Goal: Task Accomplishment & Management: Manage account settings

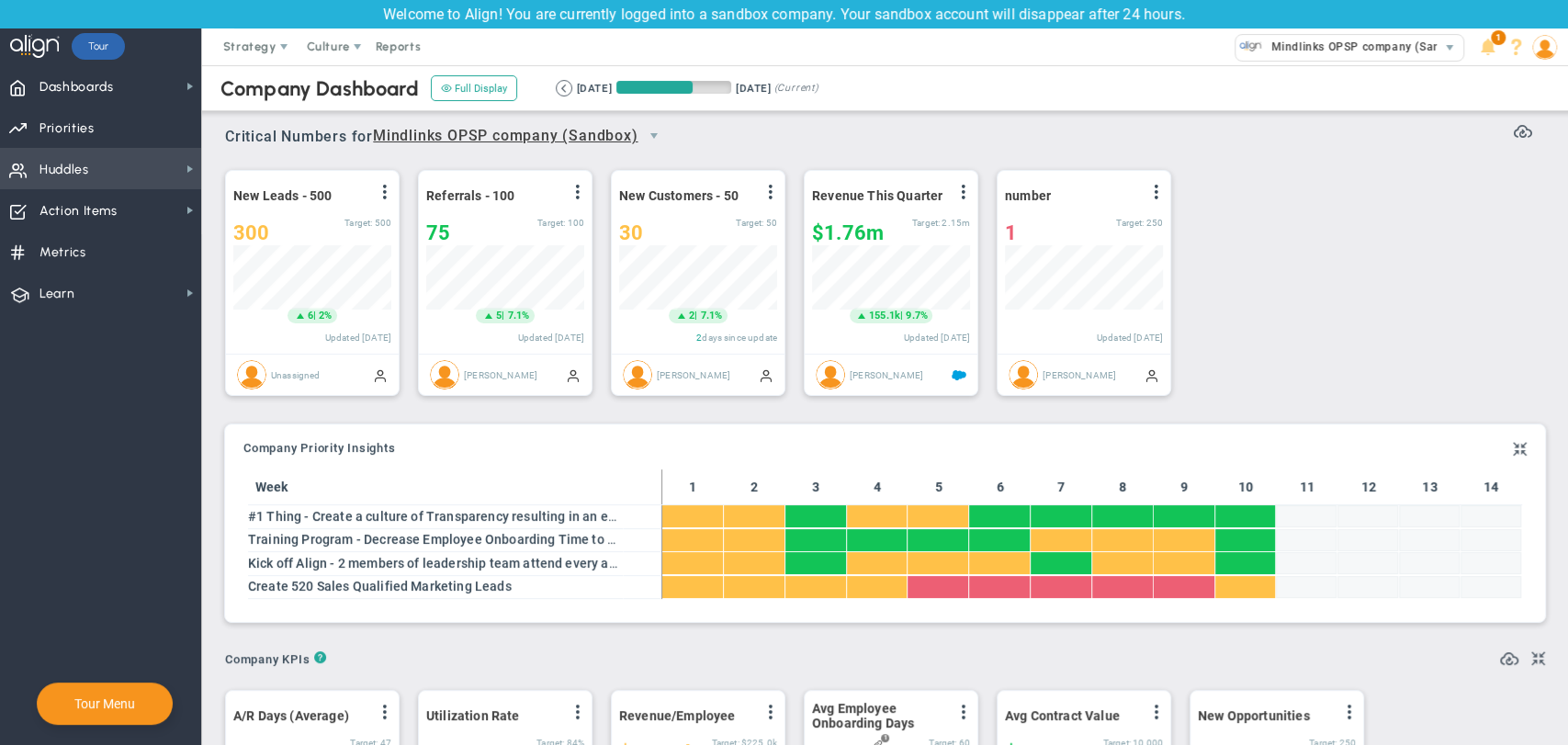
click at [136, 184] on span "Huddles Huddles" at bounding box center [100, 168] width 201 height 41
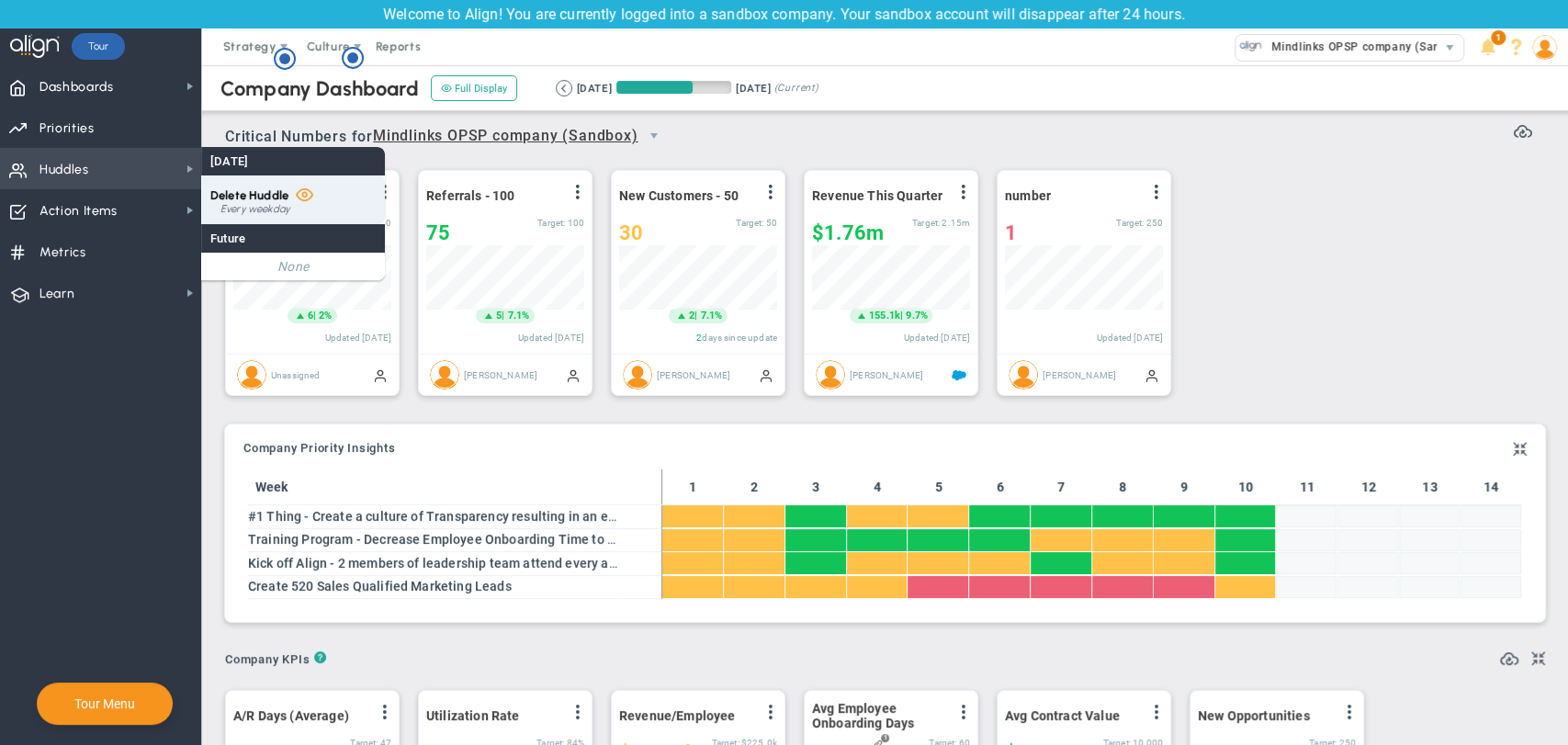
click at [222, 196] on span "Delete Huddle" at bounding box center [249, 195] width 78 height 13
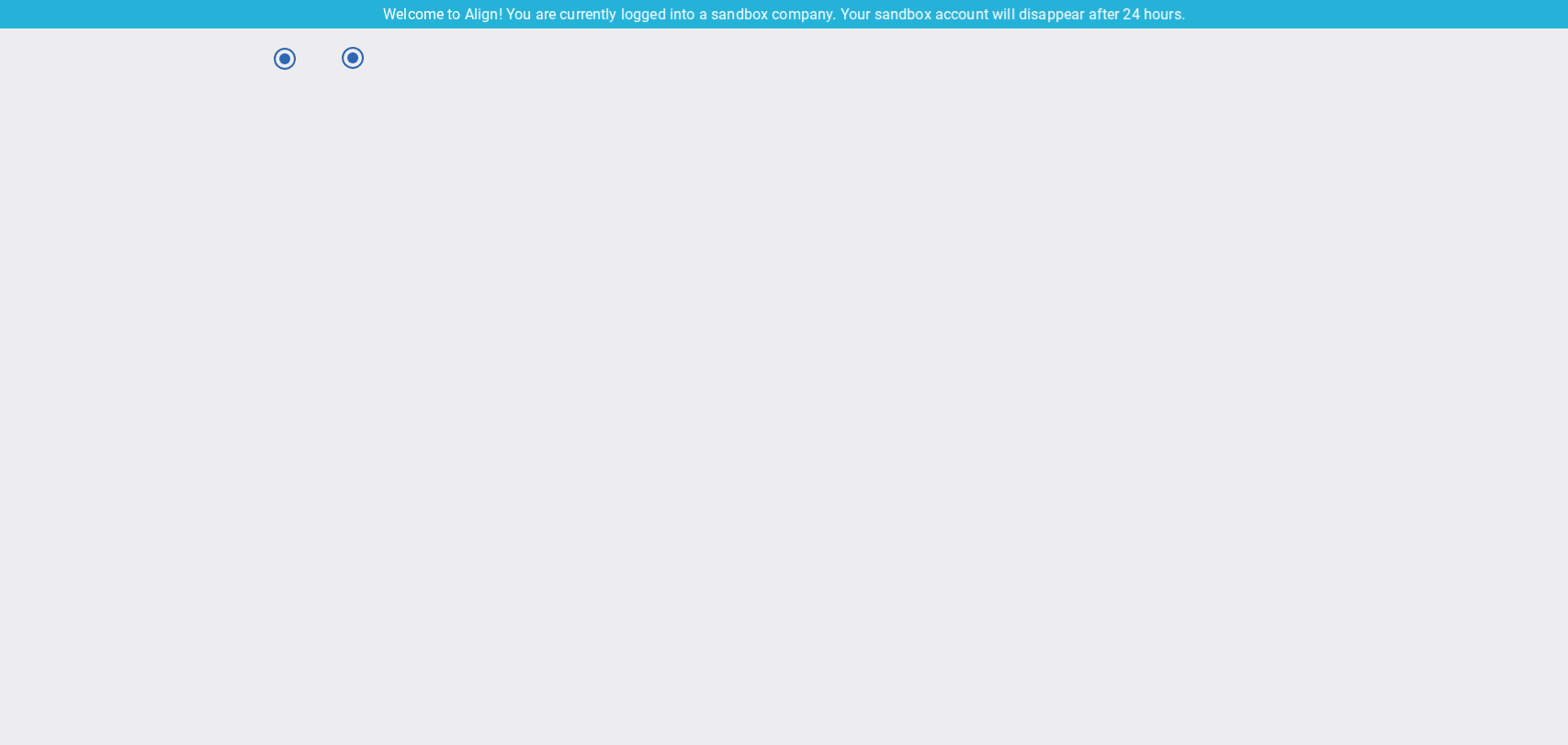
type input "[DATE]"
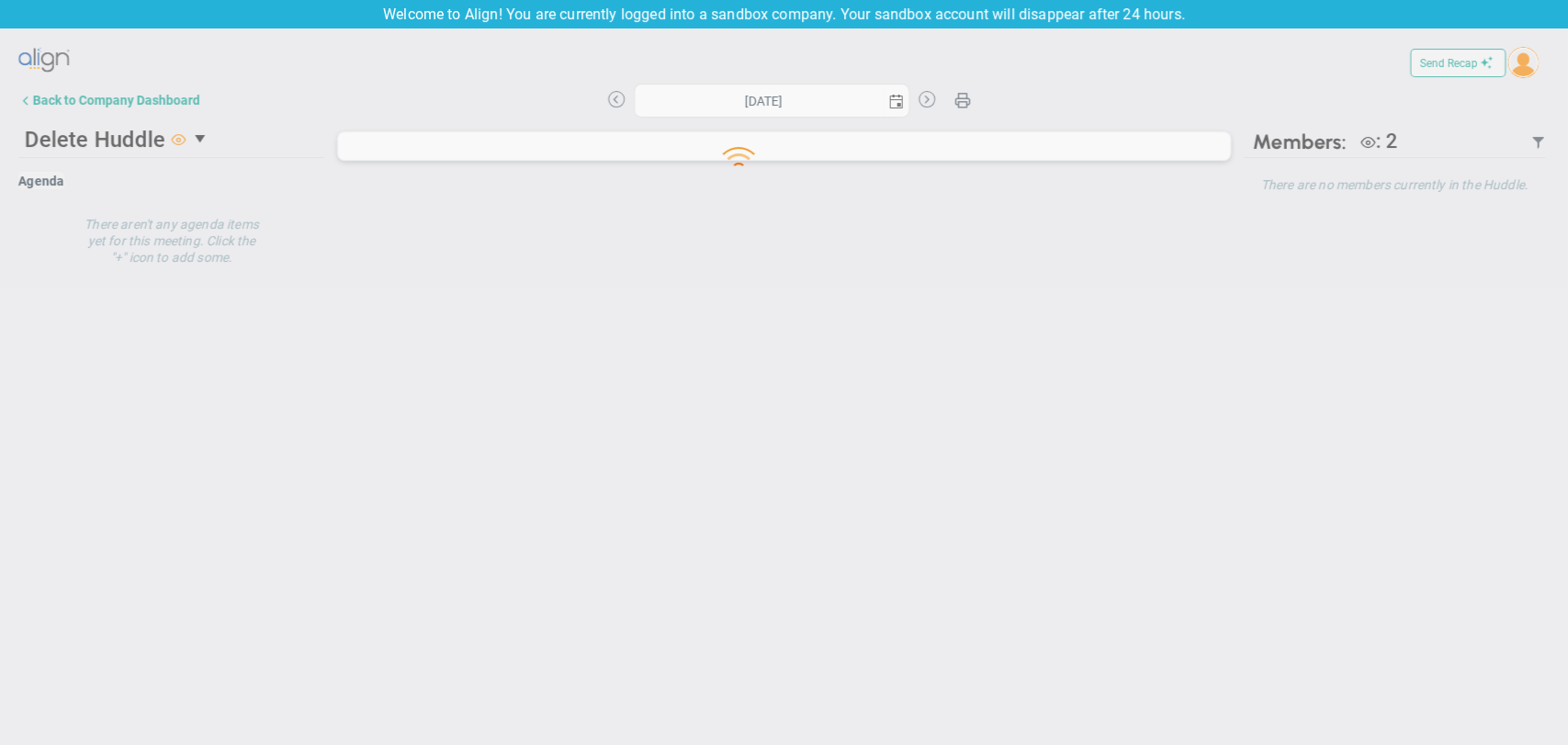
type input "[DATE]"
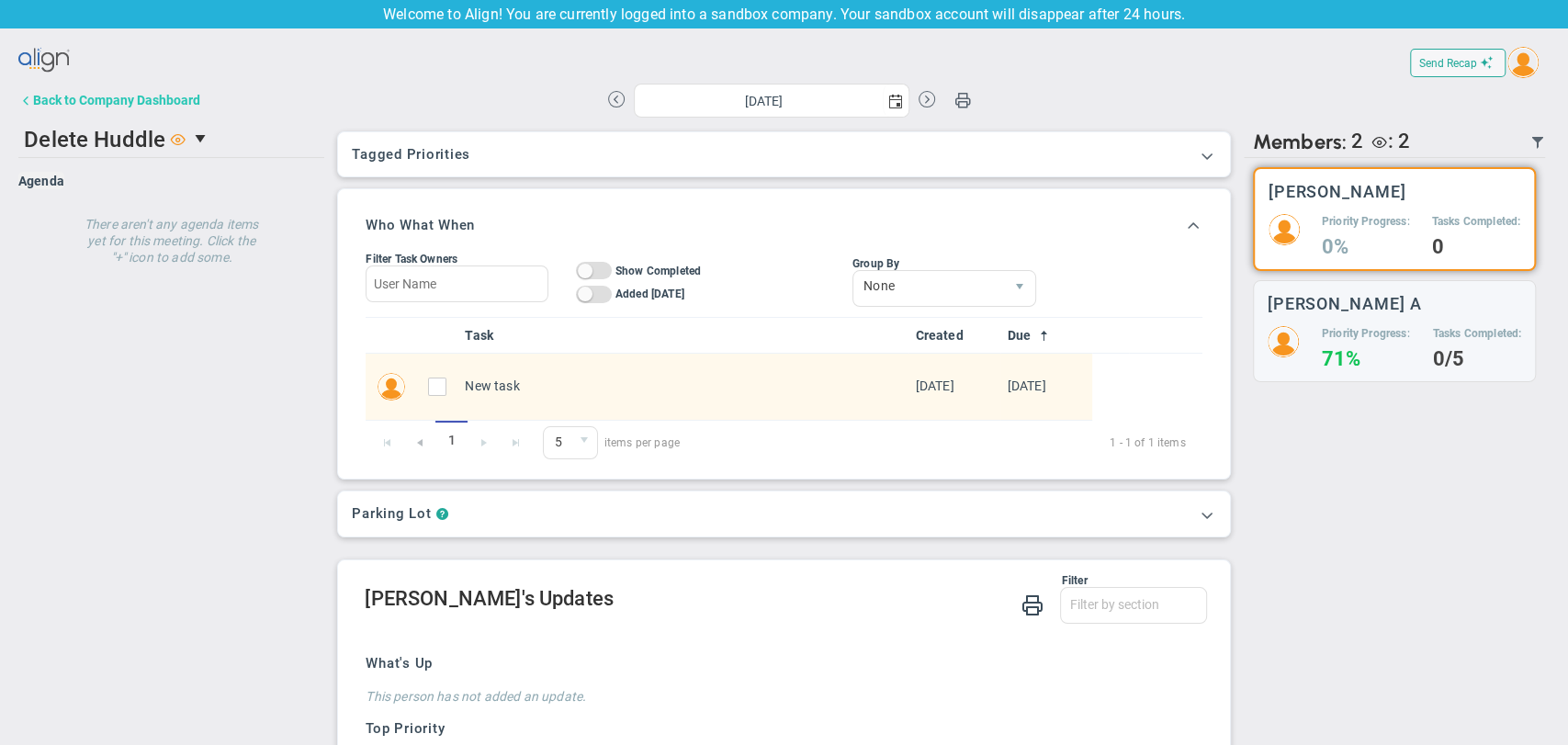
click at [89, 100] on div "Back to Company Dashboard" at bounding box center [116, 100] width 167 height 14
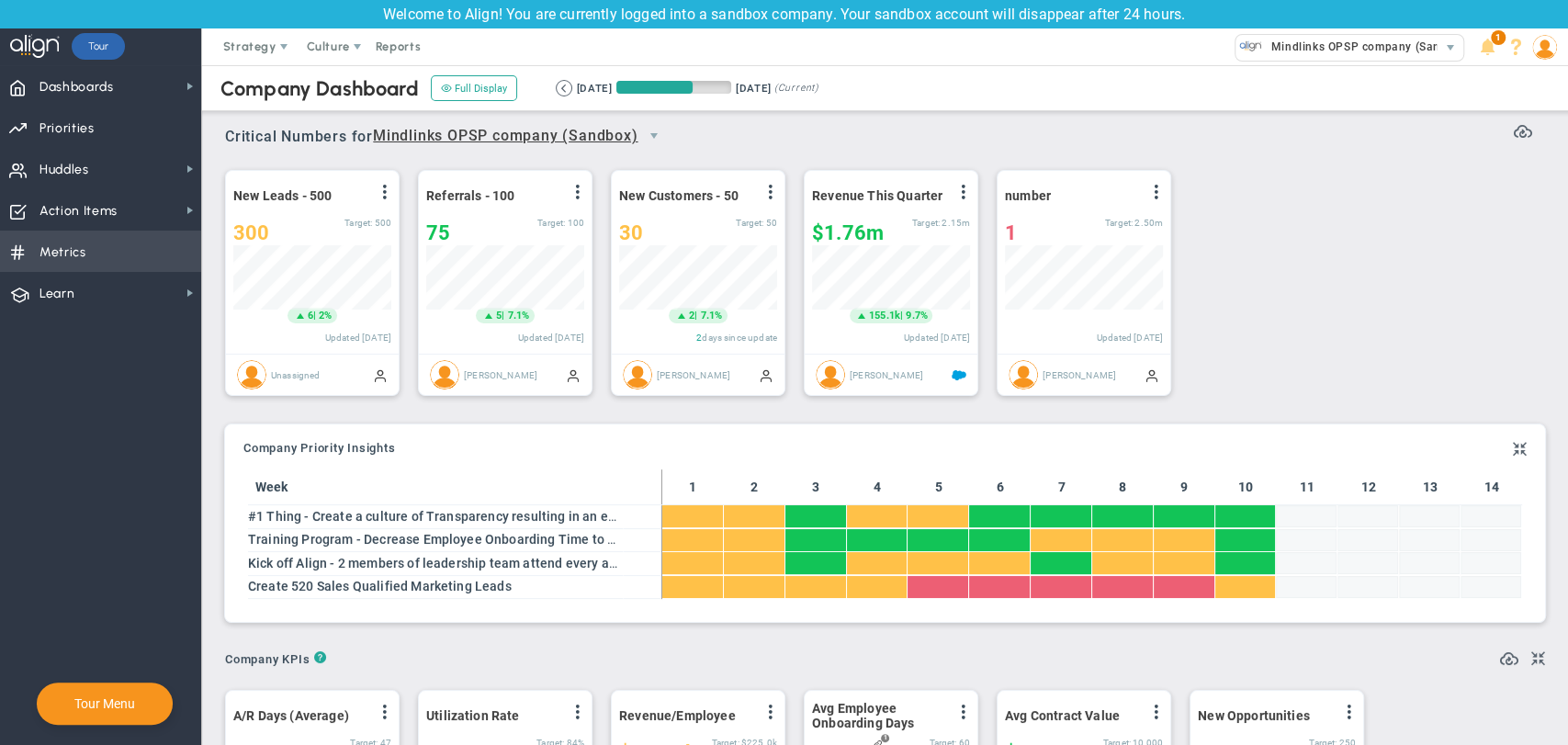
click at [133, 253] on span "Metrics Metrics" at bounding box center [100, 251] width 201 height 41
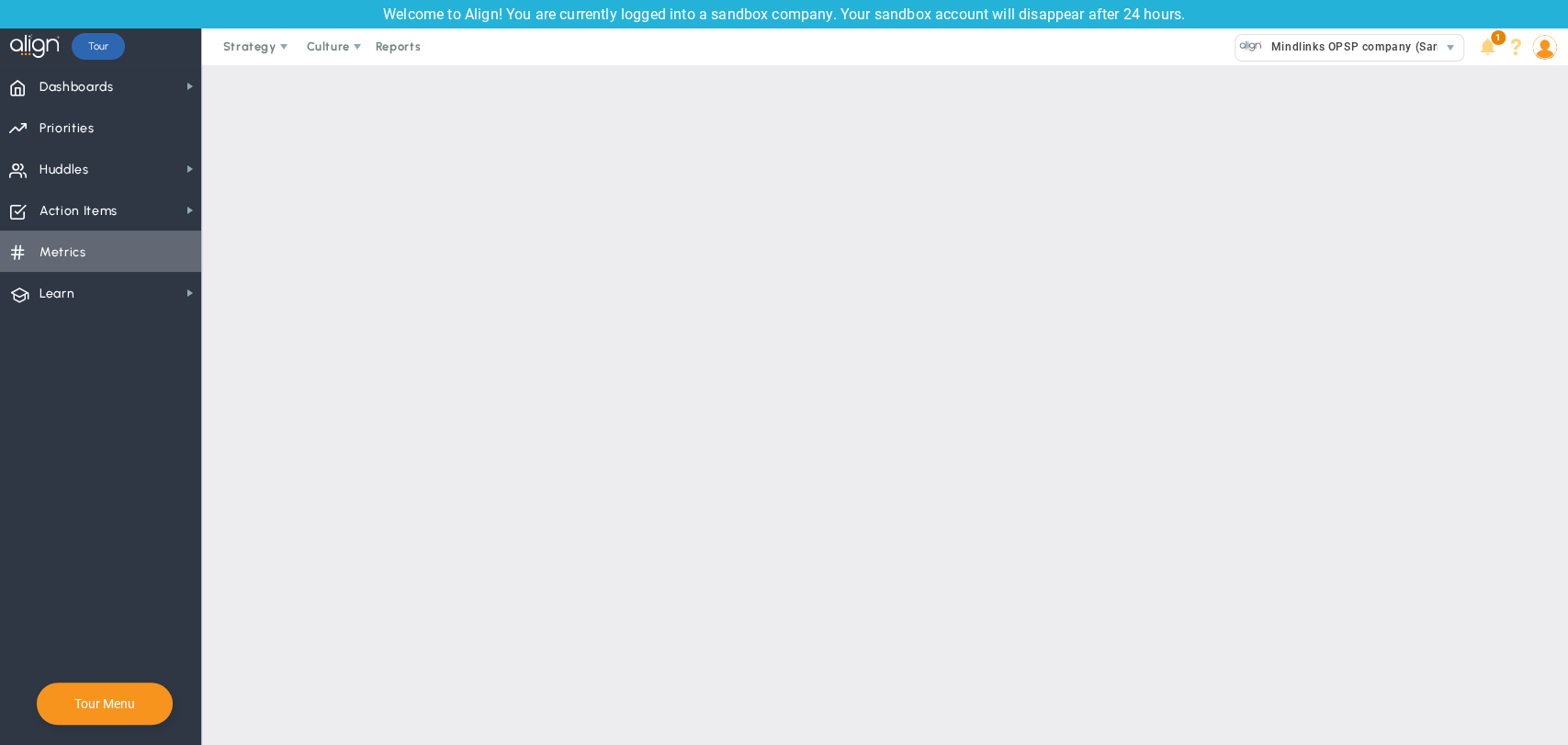
checkbox input "false"
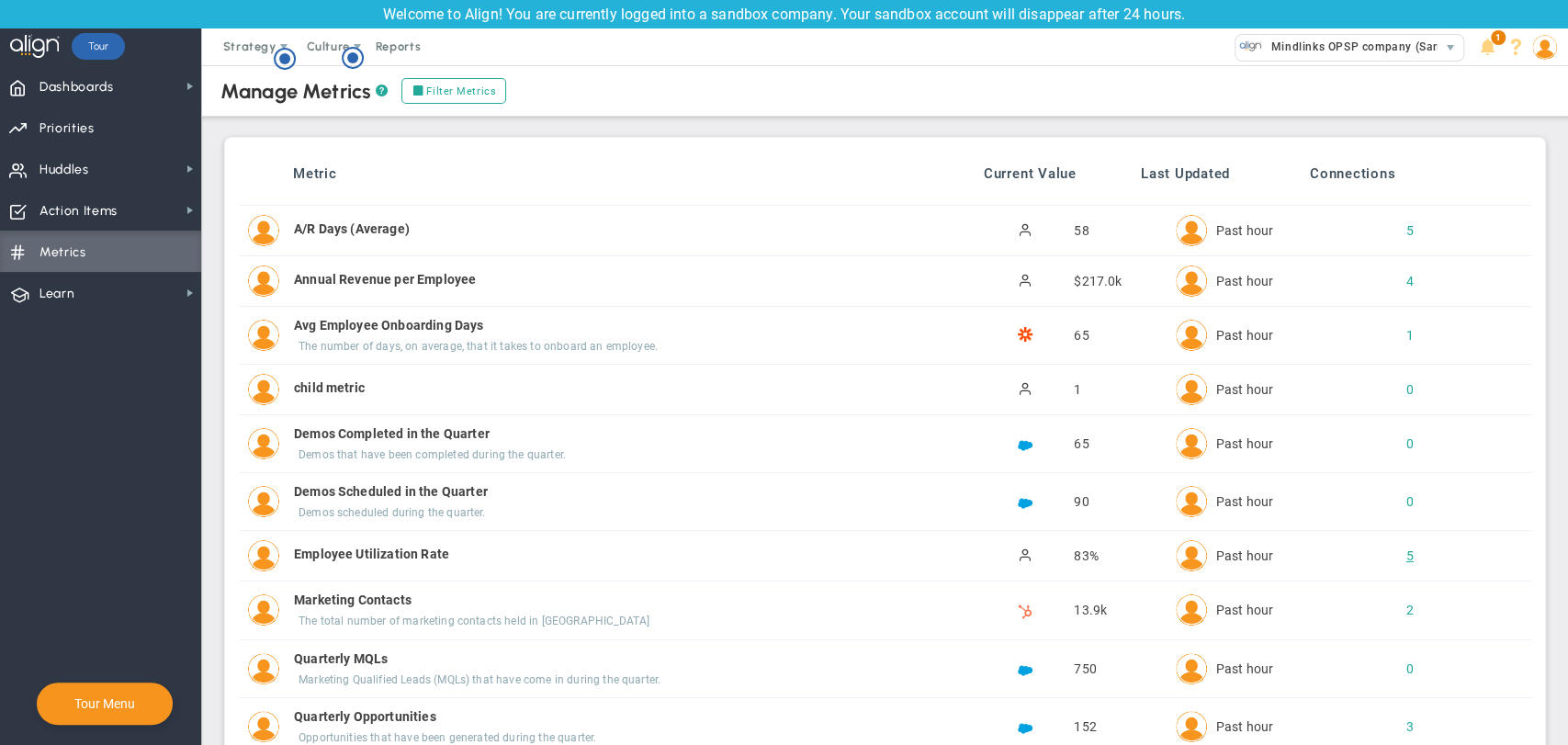
click at [1395, 557] on div "5" at bounding box center [1394, 555] width 32 height 18
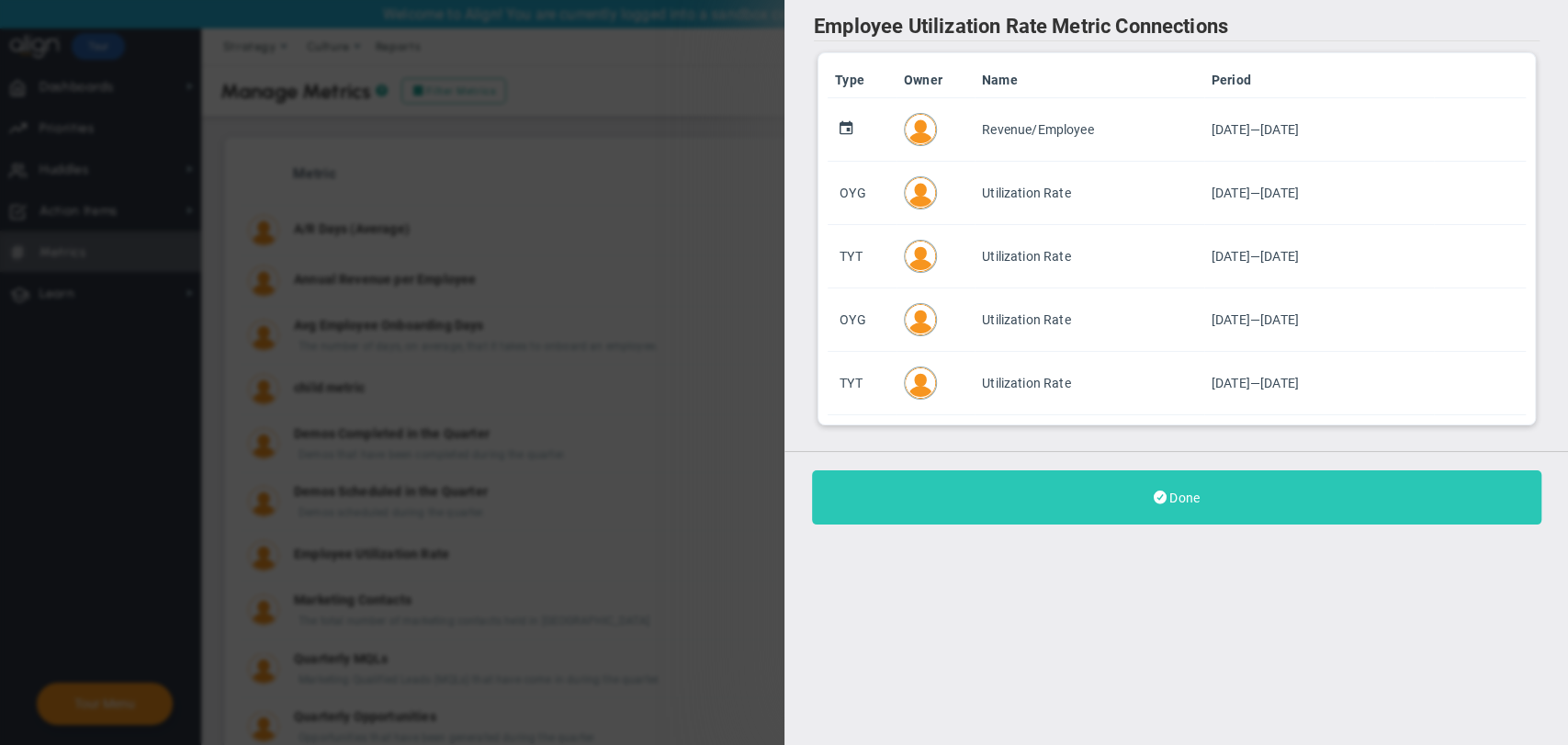
click at [1307, 511] on button "Done" at bounding box center [1175, 497] width 729 height 54
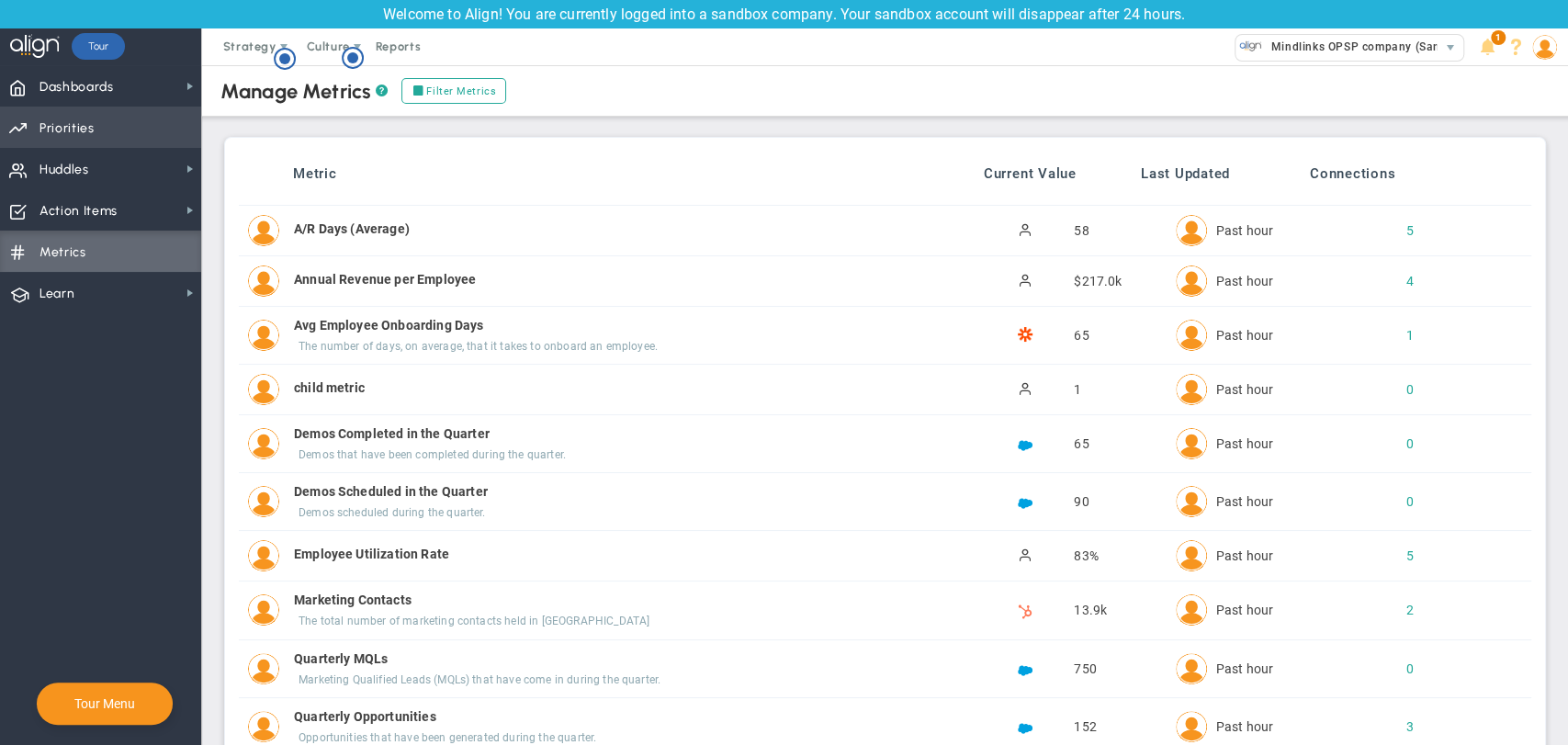
click at [137, 136] on span "Priorities Projects OKR Tree Priorities Projects OKRs" at bounding box center [100, 127] width 201 height 41
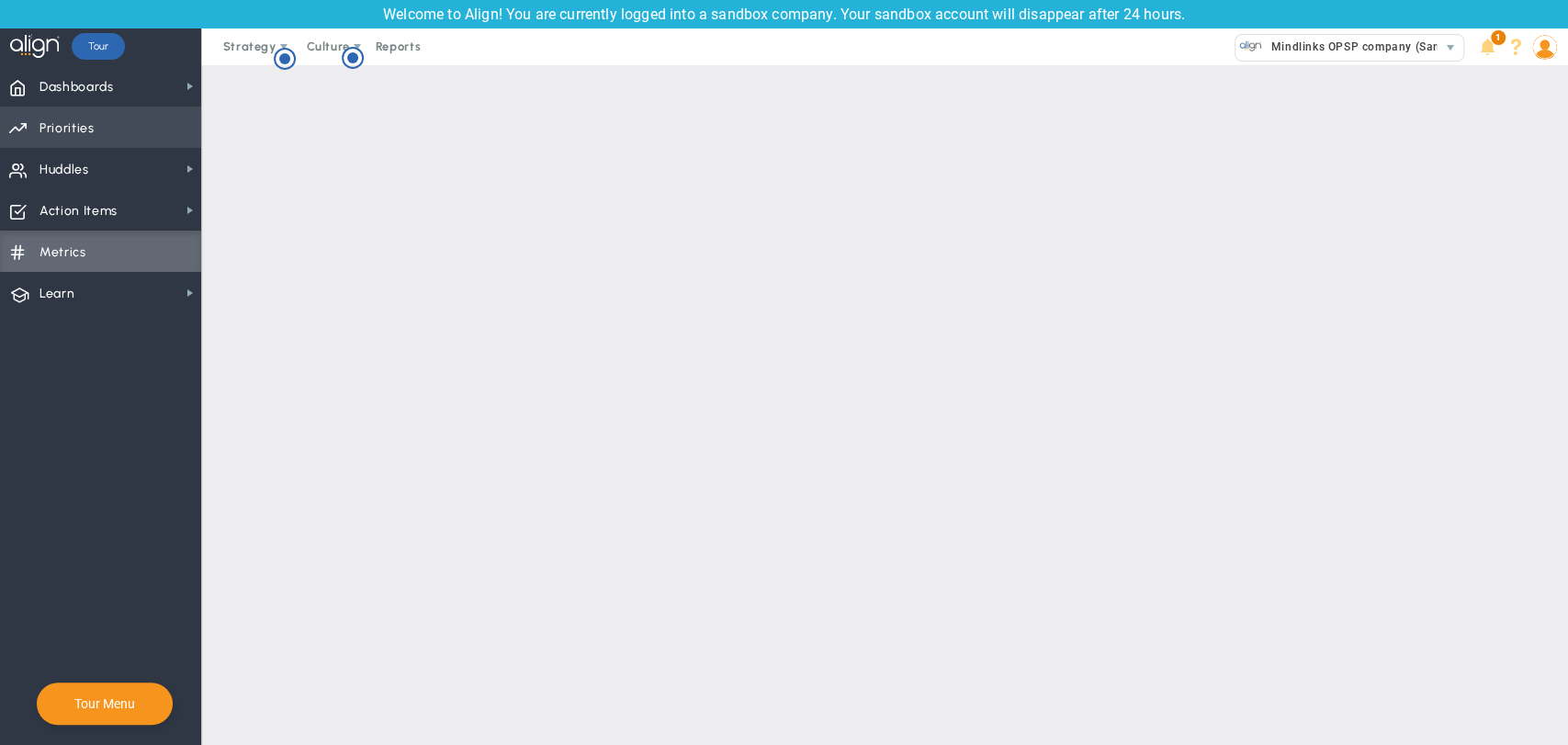
checkbox input "false"
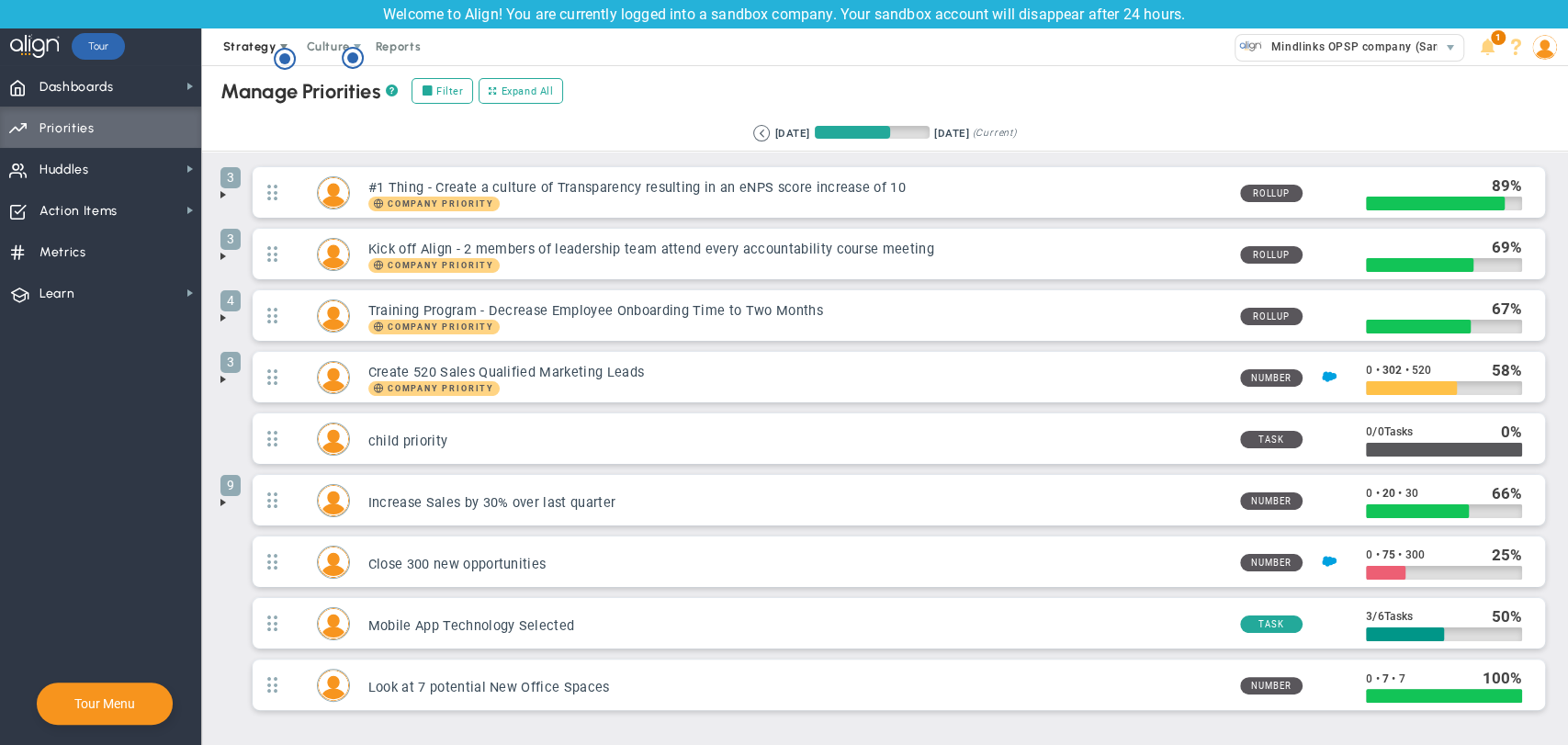
click at [264, 48] on span "Strategy" at bounding box center [249, 46] width 53 height 13
click at [268, 74] on span "One Page Strategic Plan" at bounding box center [295, 84] width 169 height 36
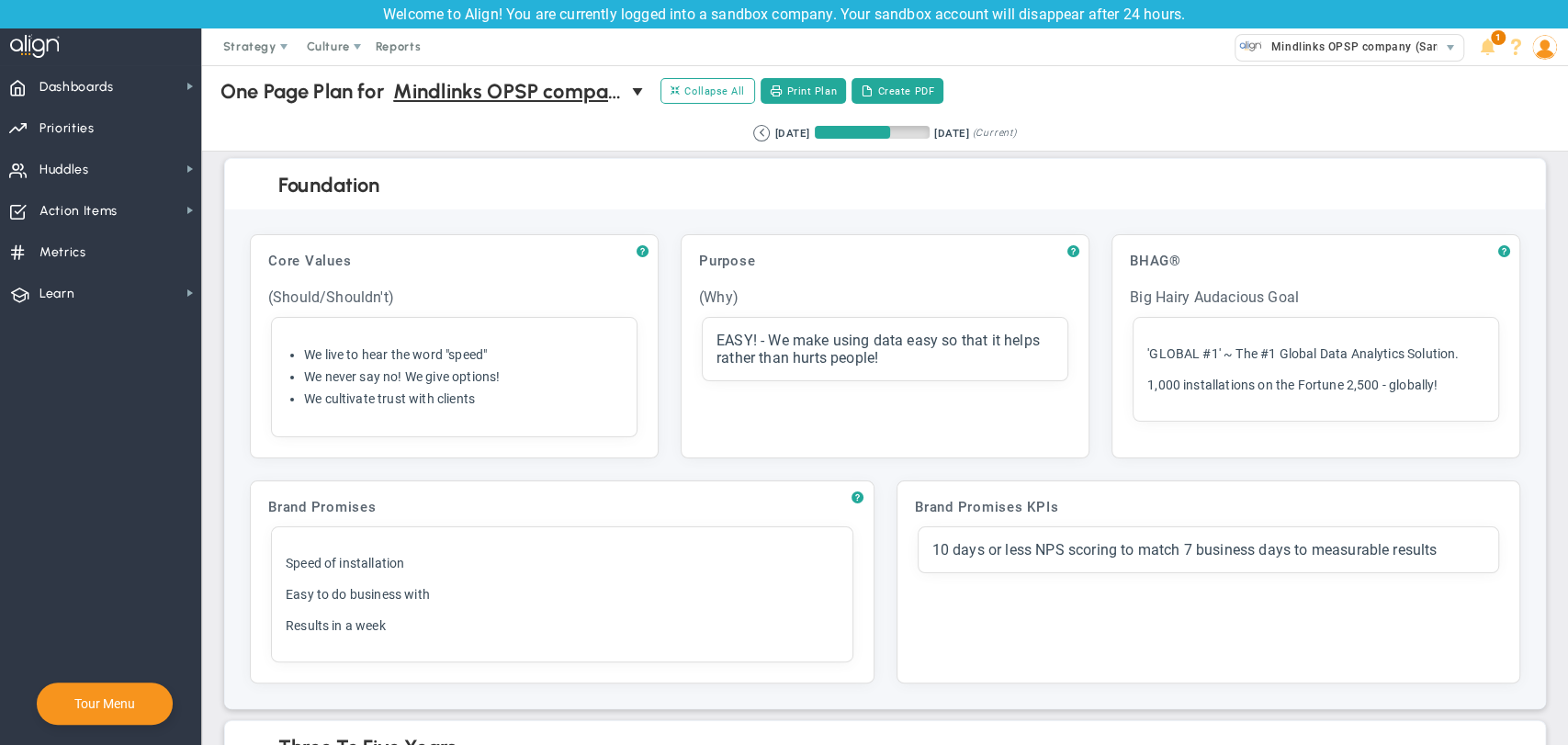
click at [1567, 471] on div at bounding box center [1567, 372] width 1 height 745
click at [1562, 472] on html "Welcome to Align! You are currently logged into a sandbox company. Your sandbox…" at bounding box center [784, 372] width 1568 height 745
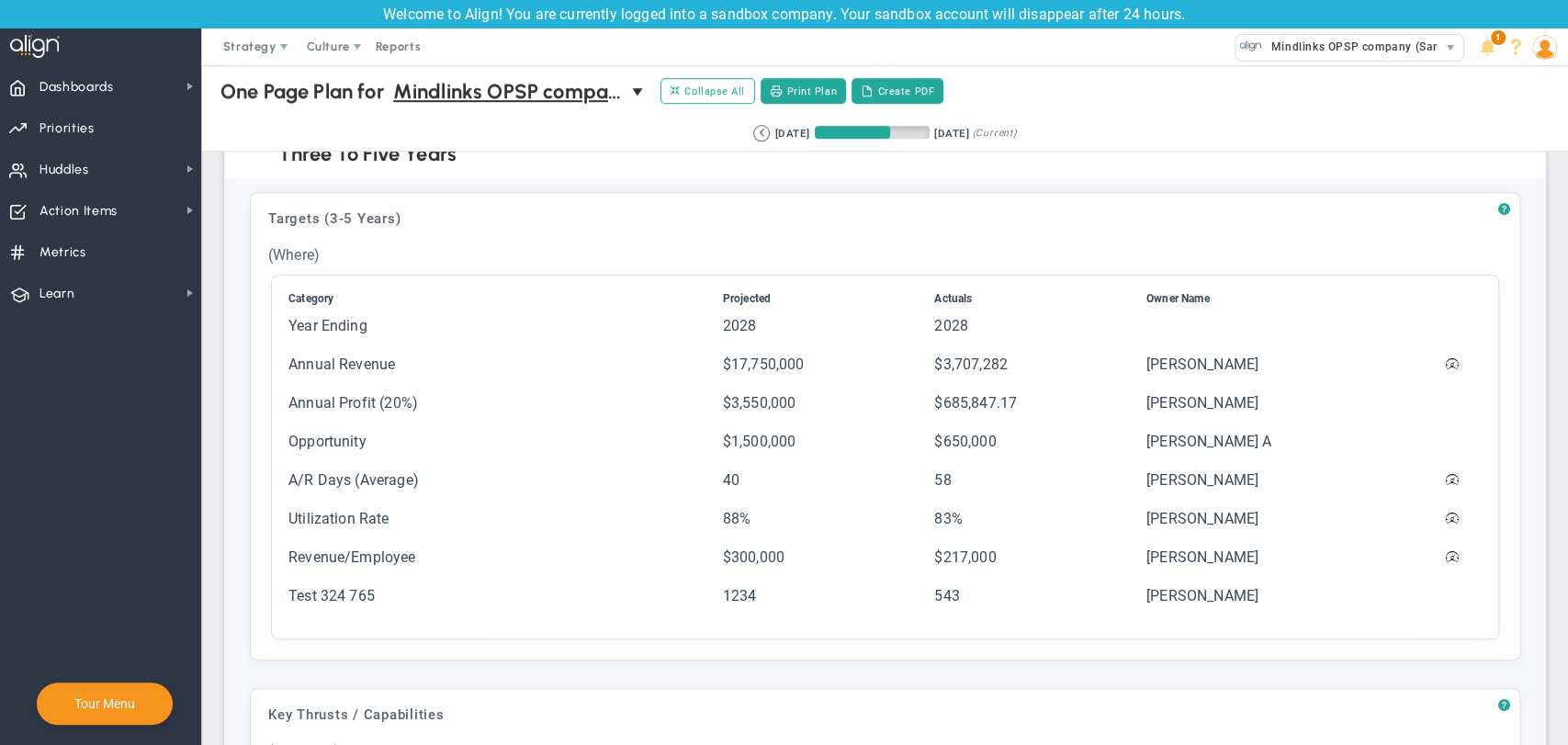
click at [475, 602] on div "? Targets (3-5 Years) Click to add header Targets (3-5 Years) Targets (3-5 Year…" at bounding box center [884, 426] width 1270 height 469
click at [1567, 586] on div at bounding box center [1567, 372] width 1 height 745
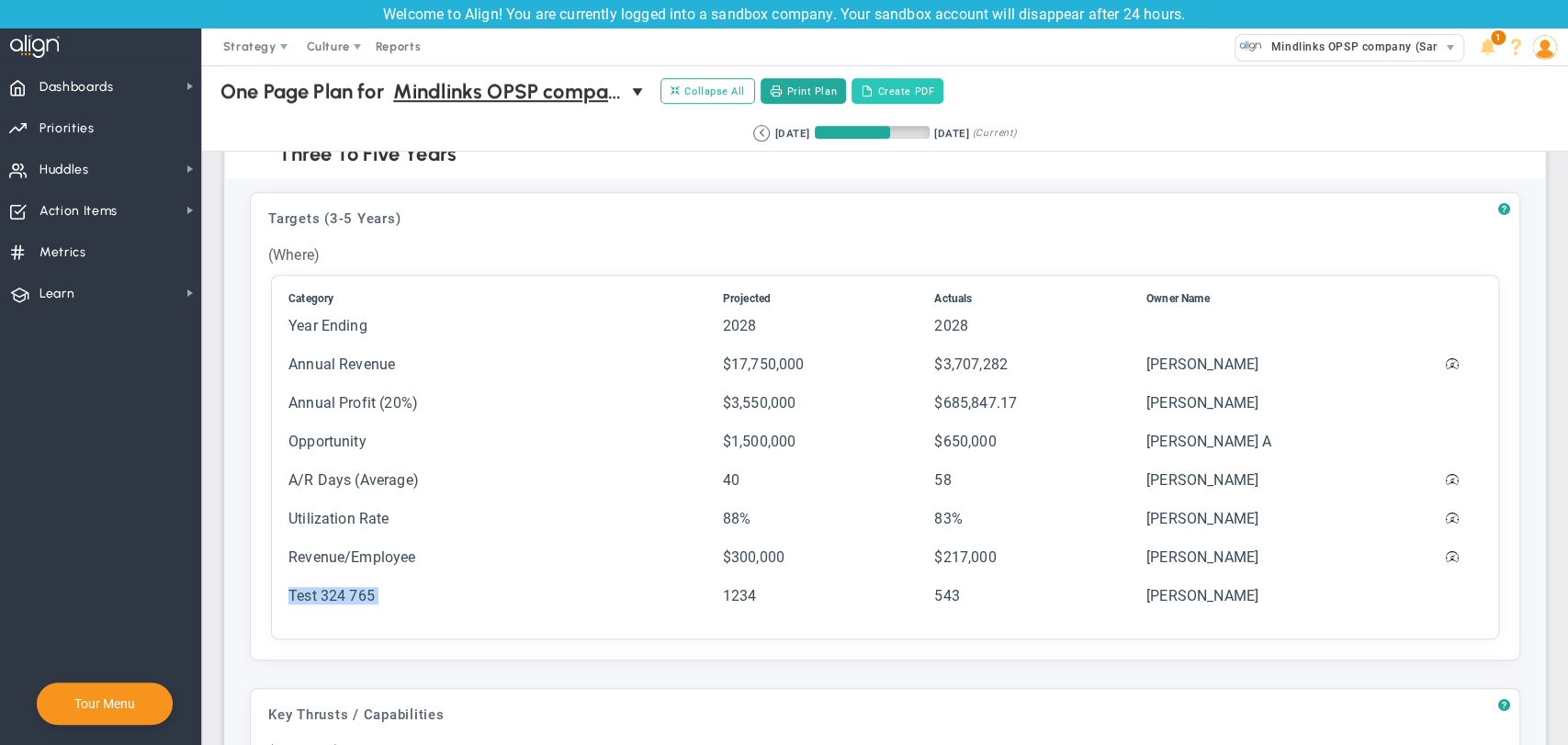
click at [895, 95] on button "Create PDF" at bounding box center [898, 90] width 92 height 26
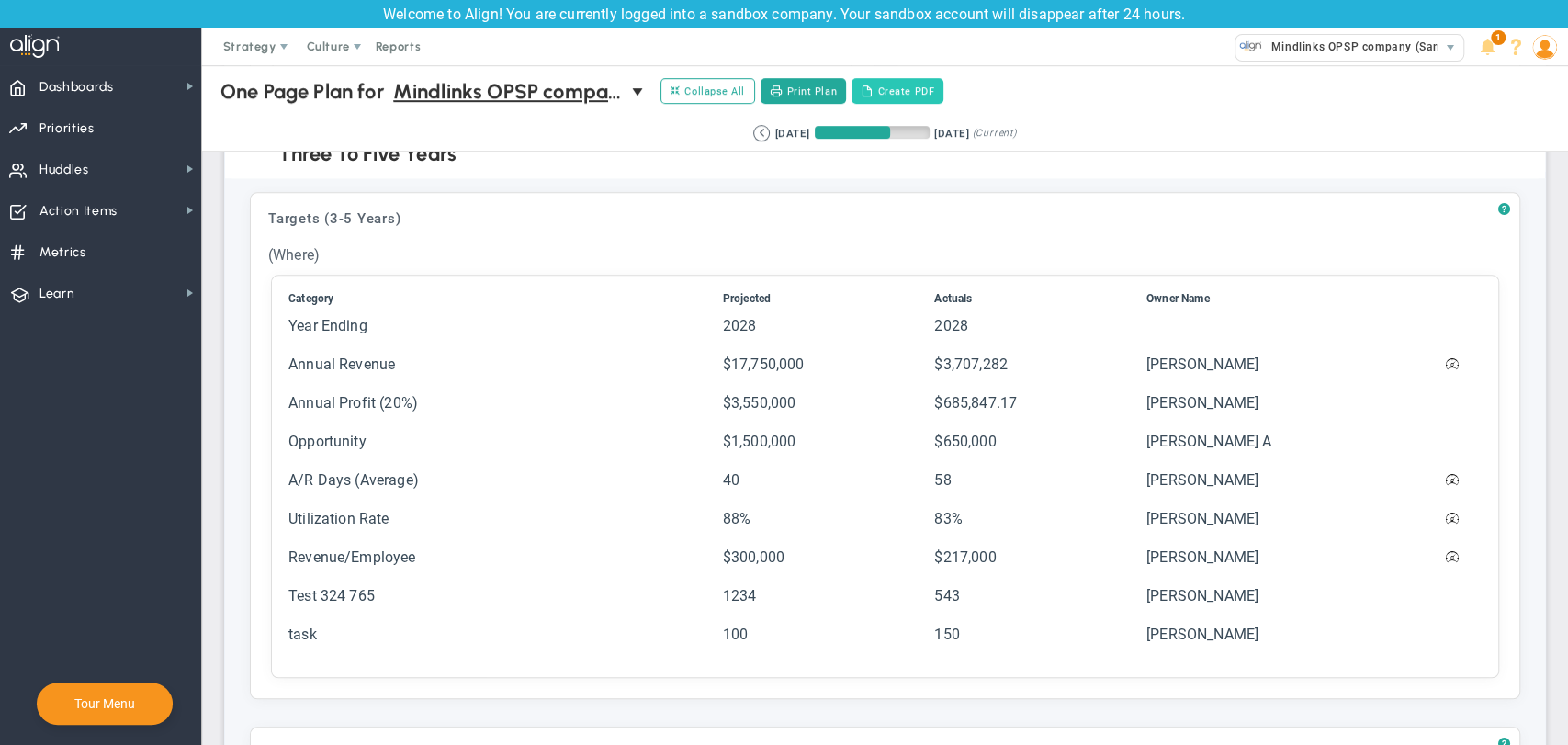
scroll to position [594, 0]
click at [398, 50] on span "Reports" at bounding box center [398, 47] width 64 height 36
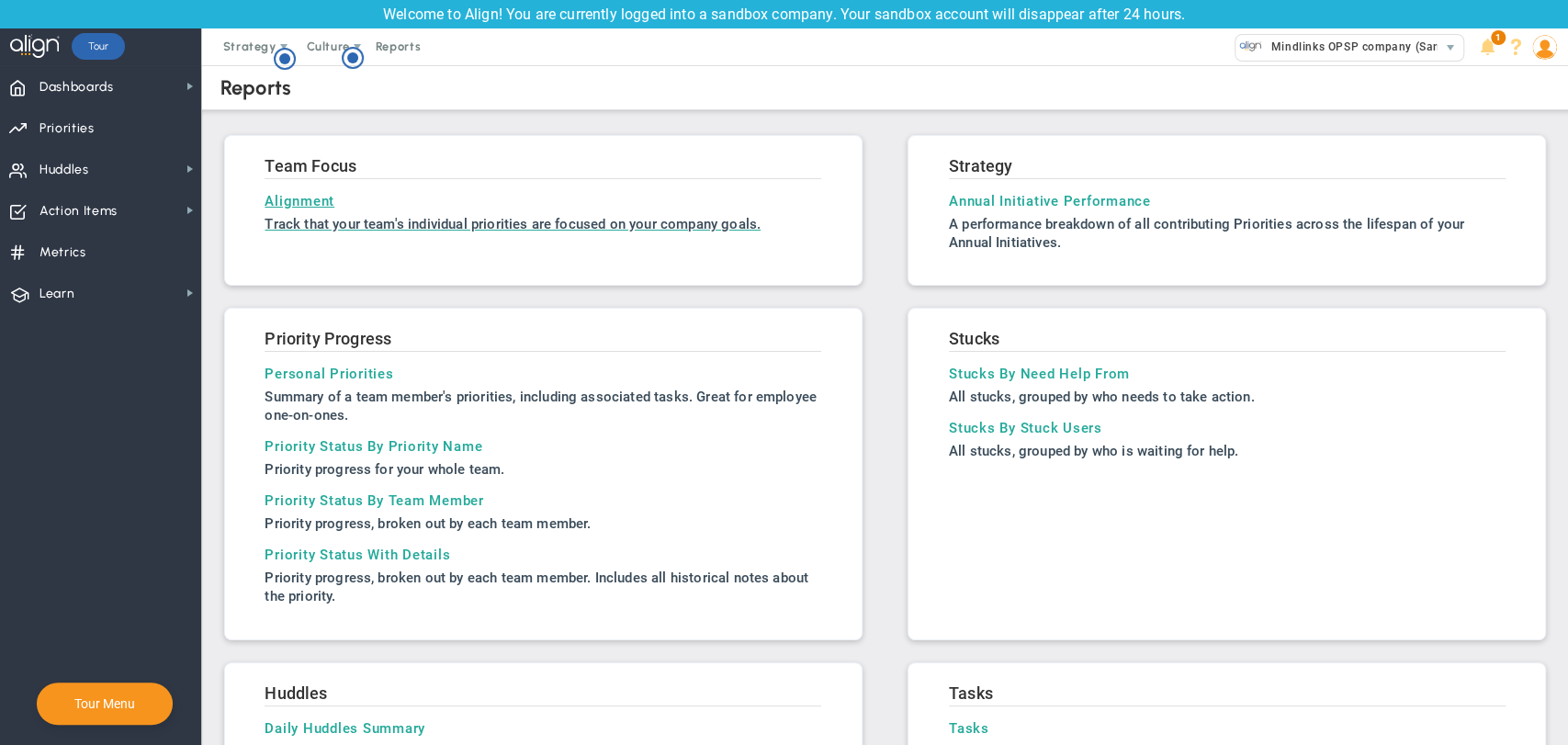
click at [317, 193] on h3 "Alignment" at bounding box center [543, 201] width 557 height 16
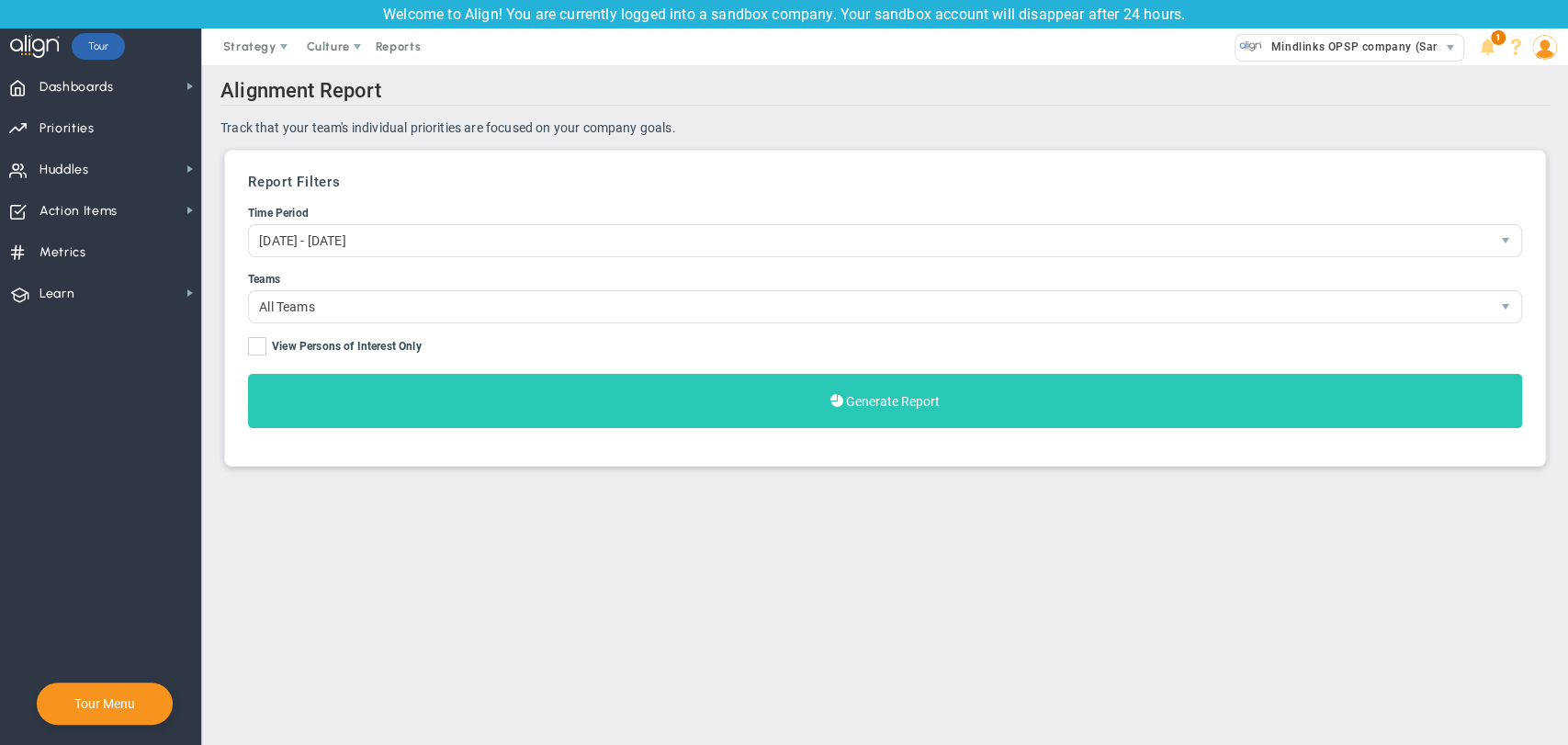
drag, startPoint x: 801, startPoint y: 436, endPoint x: 801, endPoint y: 422, distance: 14.0
click at [801, 422] on div "Report Filters Time Period [DATE] - [DATE] 1120299 Teams All Teams View Persons…" at bounding box center [884, 307] width 1301 height 297
click at [801, 422] on button "Generate Report" at bounding box center [884, 400] width 1274 height 54
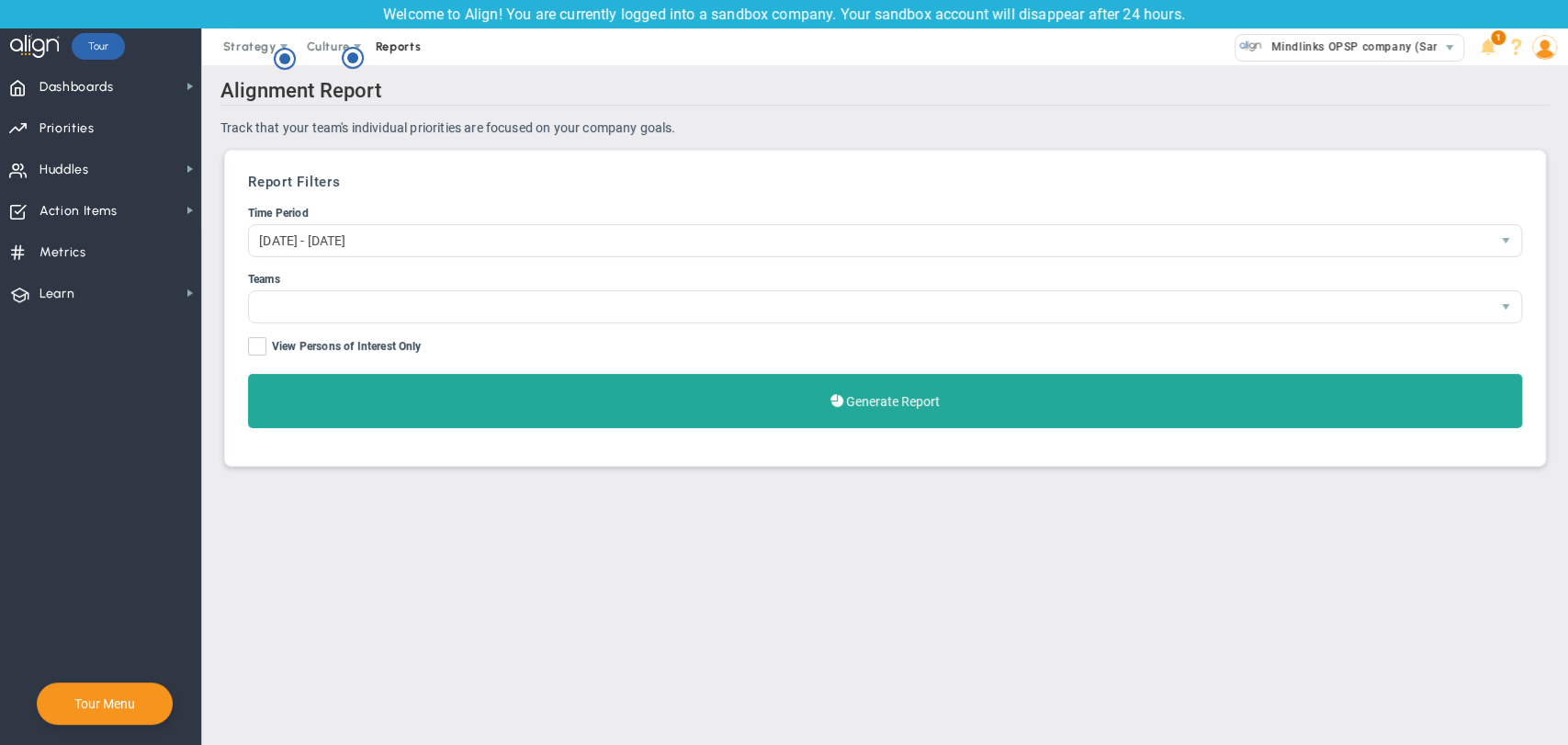
click at [391, 43] on span "Reports" at bounding box center [398, 47] width 64 height 36
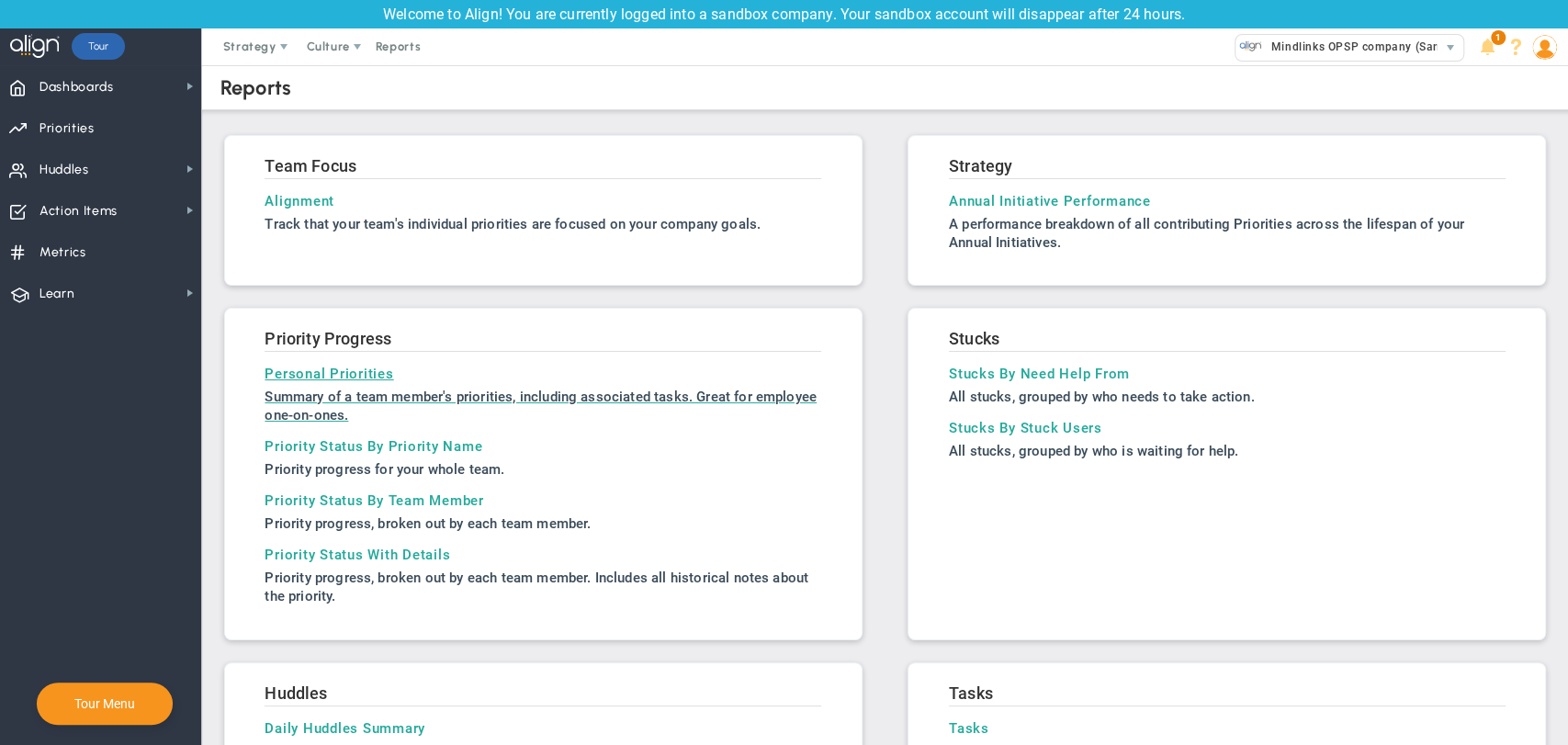
click at [359, 378] on h3 "Personal Priorities" at bounding box center [543, 373] width 557 height 16
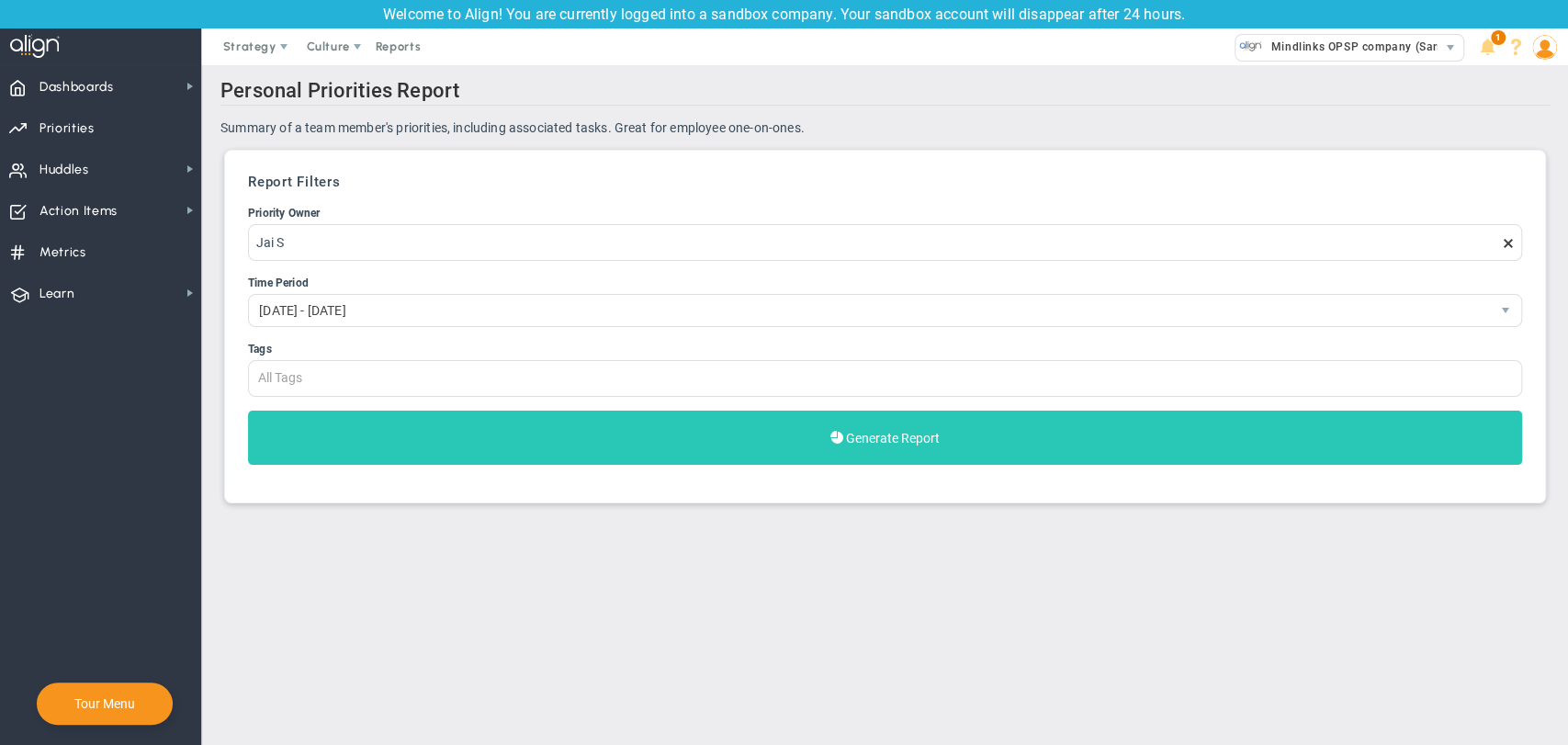
click at [422, 426] on button "Generate Report" at bounding box center [884, 438] width 1274 height 54
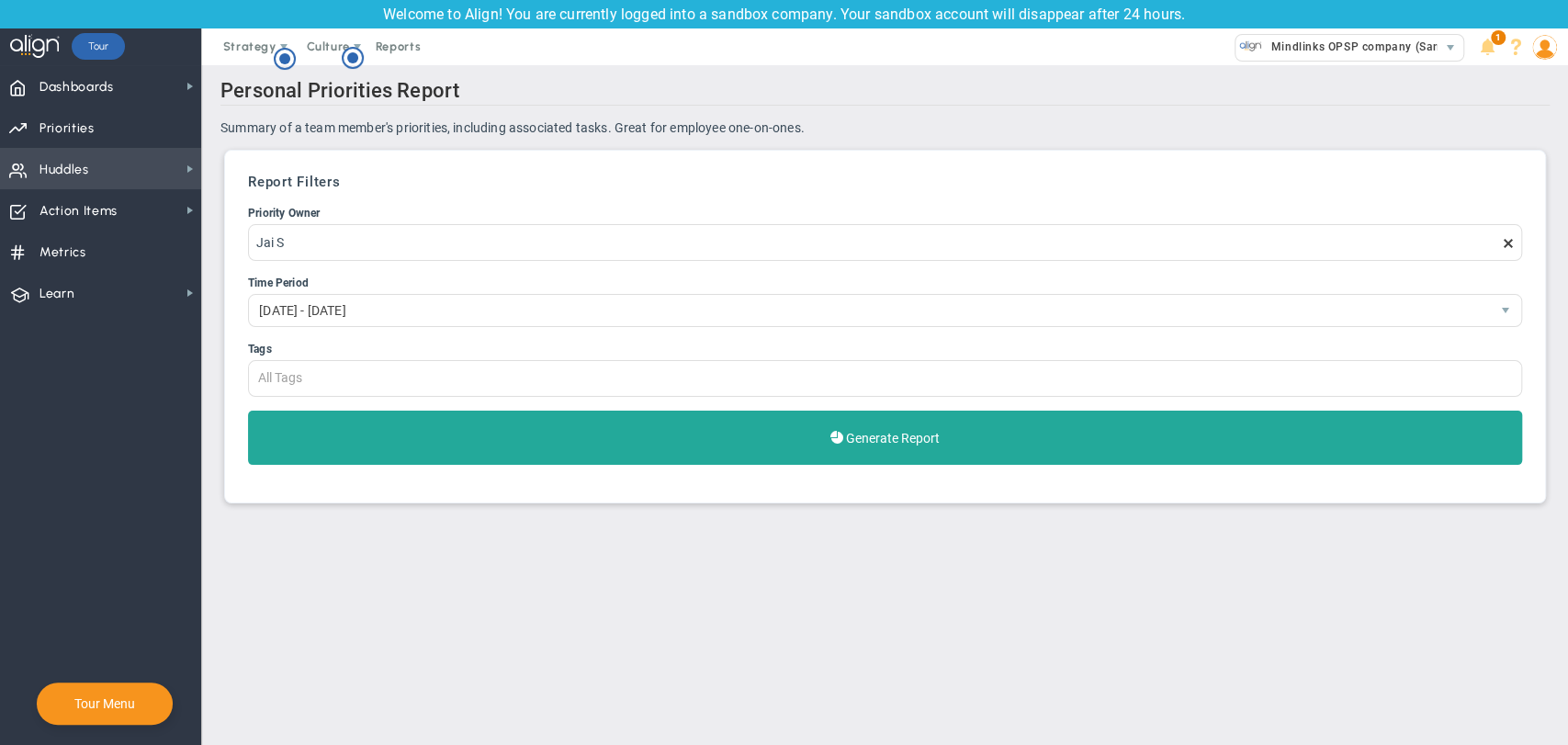
click at [103, 179] on span "Huddles Huddles" at bounding box center [100, 168] width 201 height 41
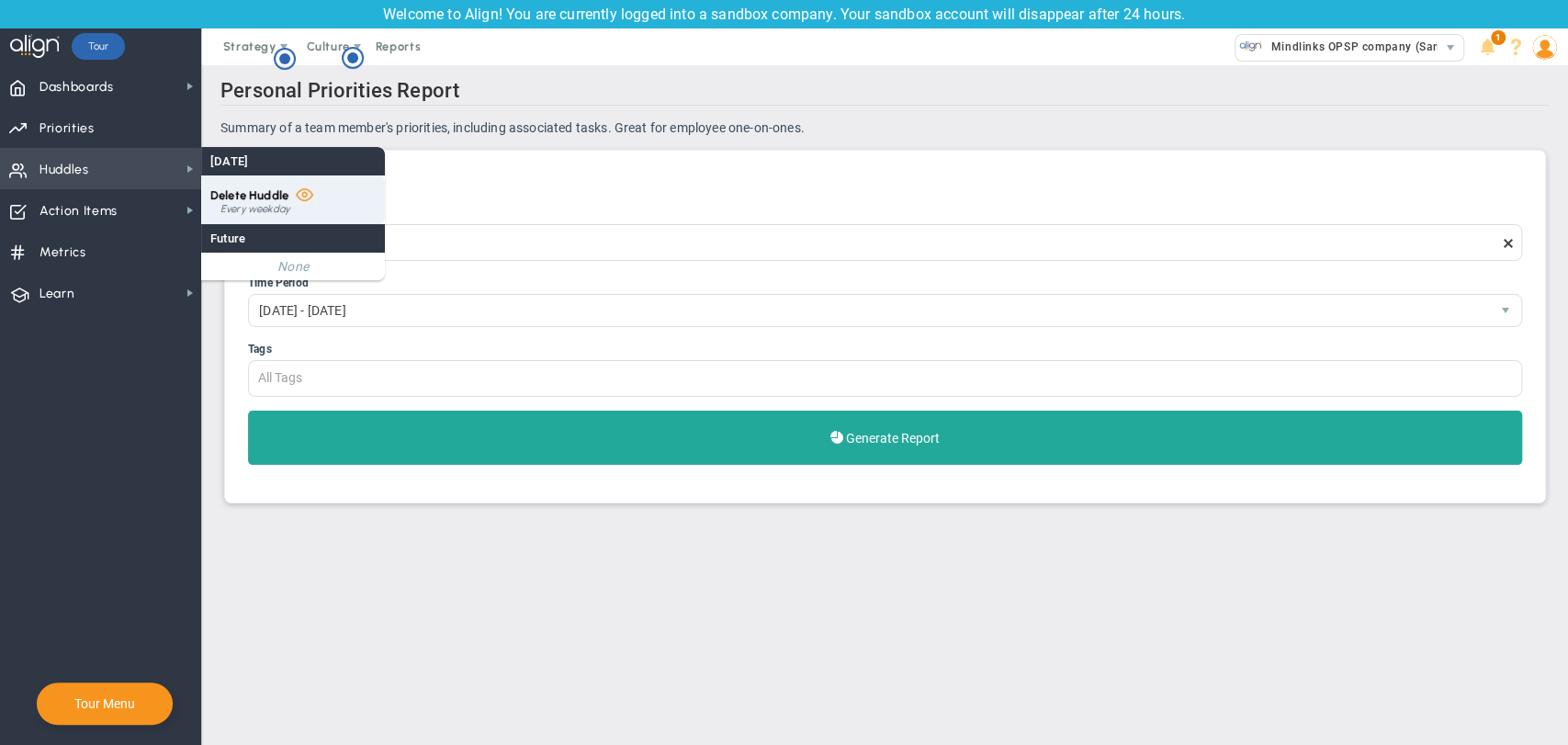
click at [221, 221] on div "Delete Huddle Every weekday" at bounding box center [292, 200] width 183 height 49
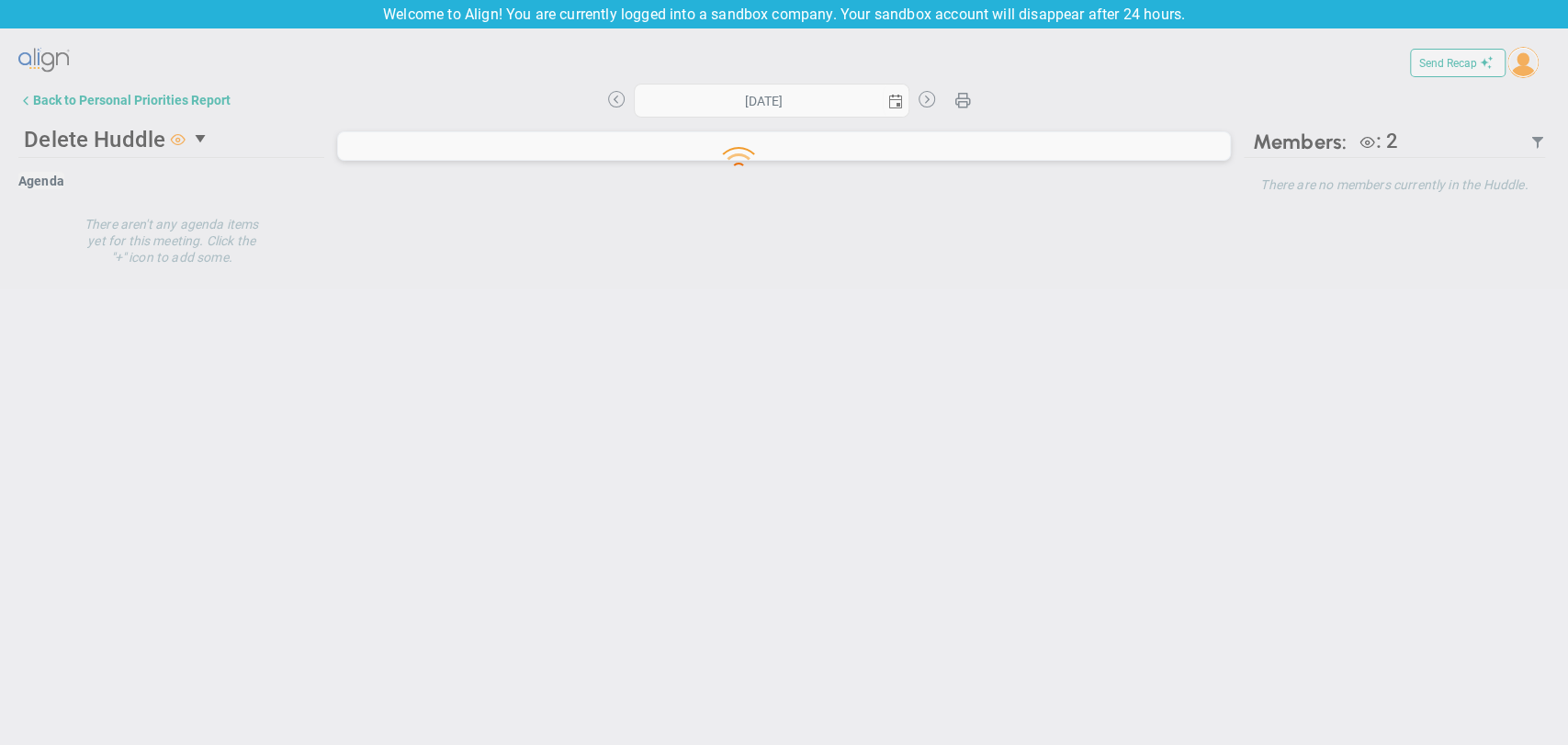
type input "[DATE]"
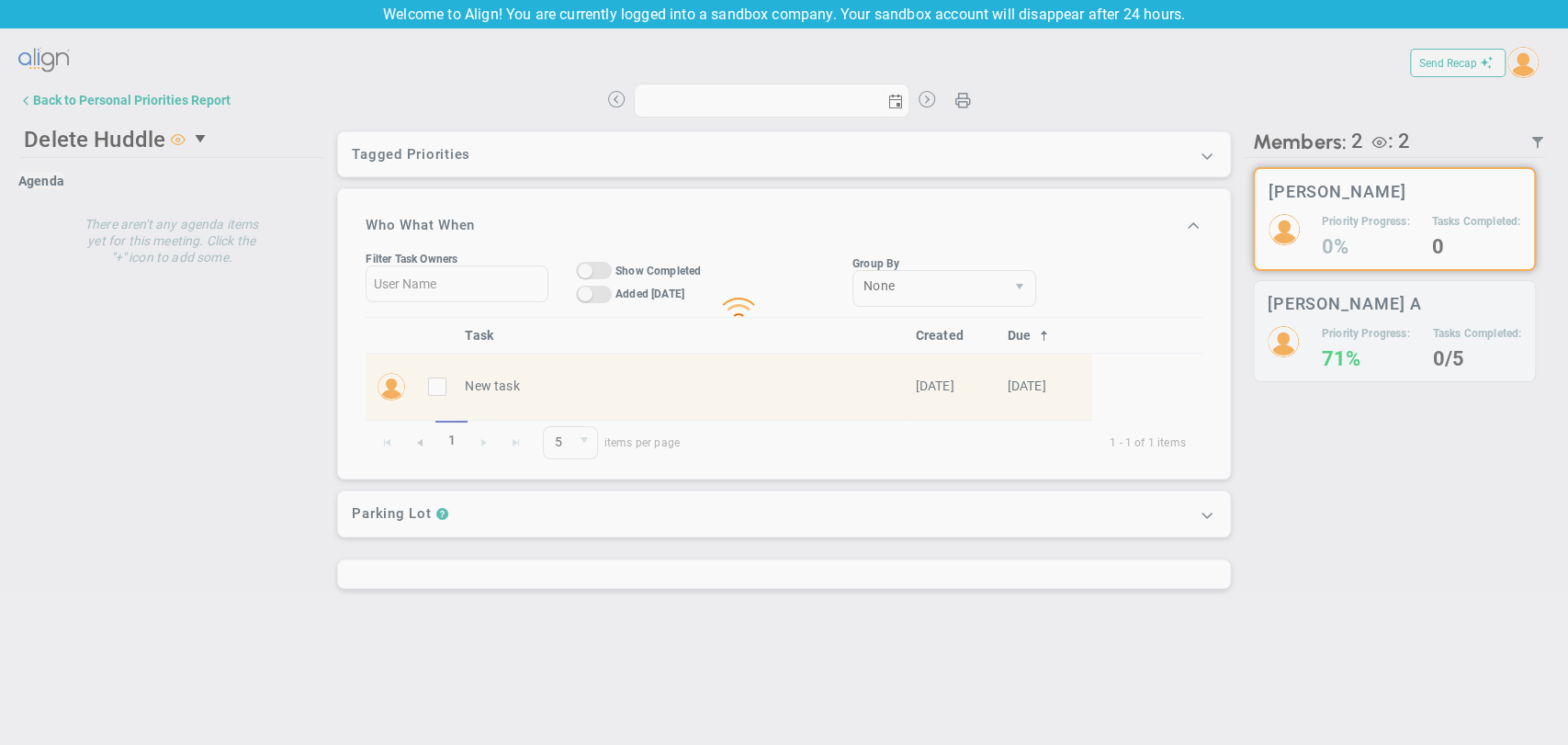
click at [160, 97] on div at bounding box center [784, 298] width 1568 height 585
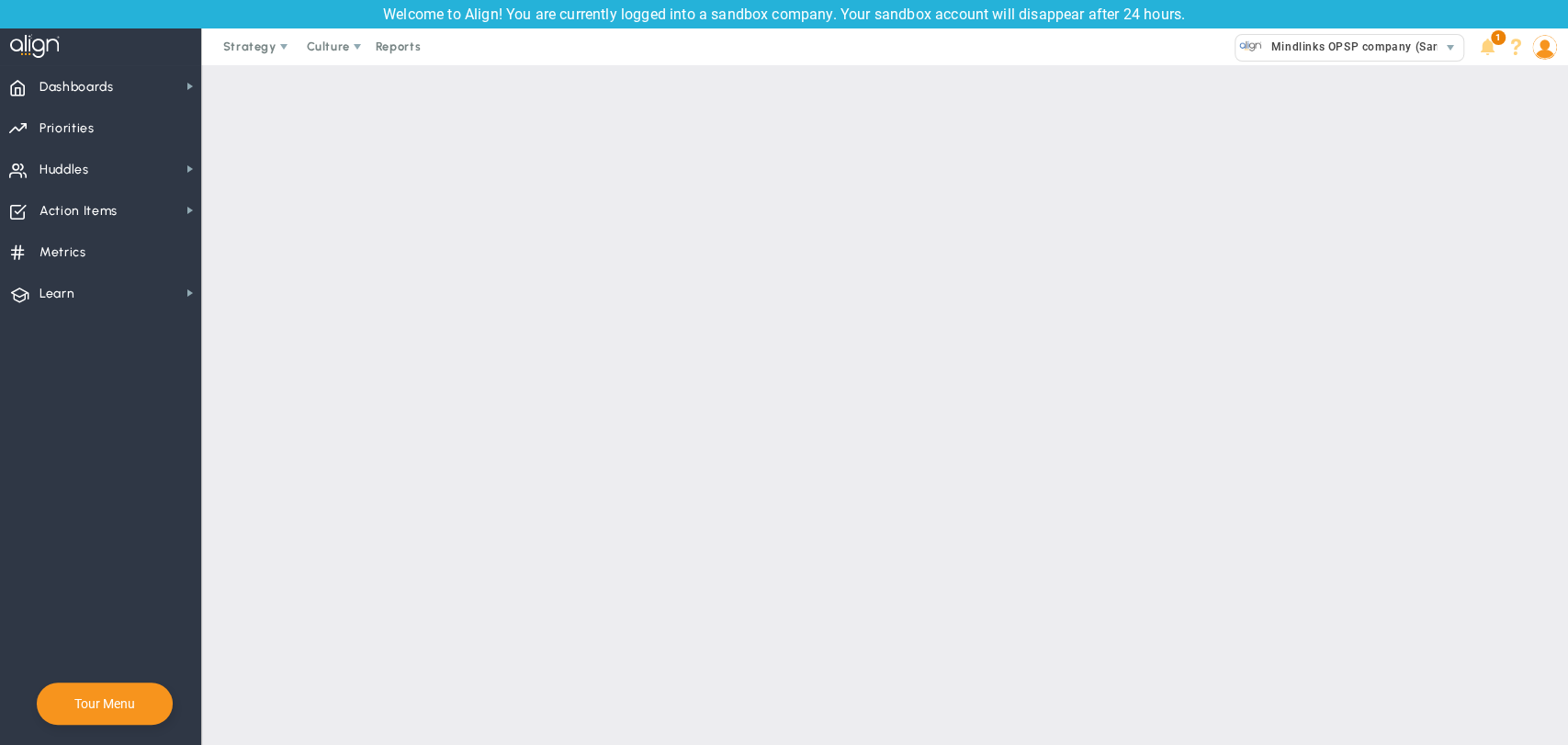
type input "Jai S"
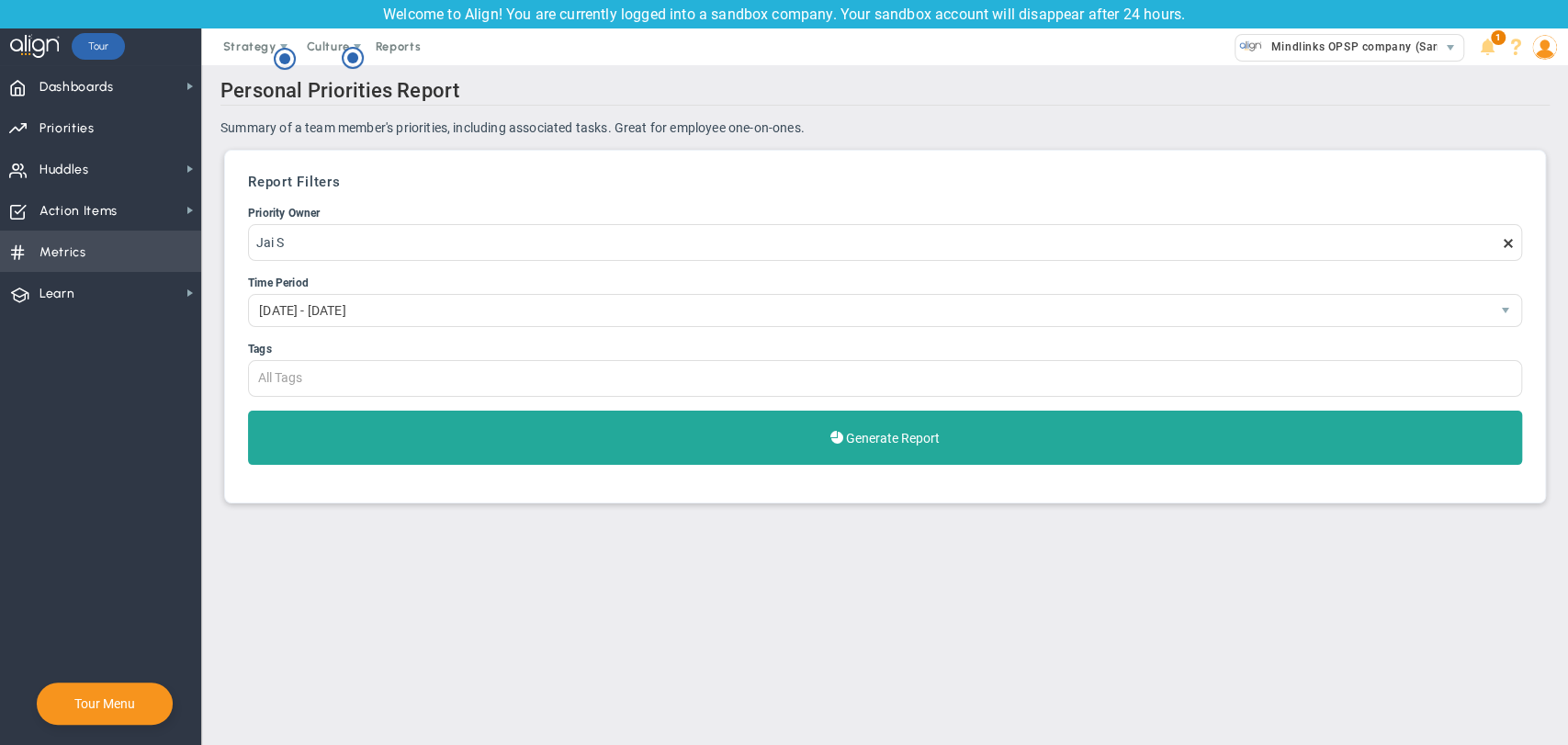
click at [58, 252] on span "Metrics" at bounding box center [62, 252] width 47 height 38
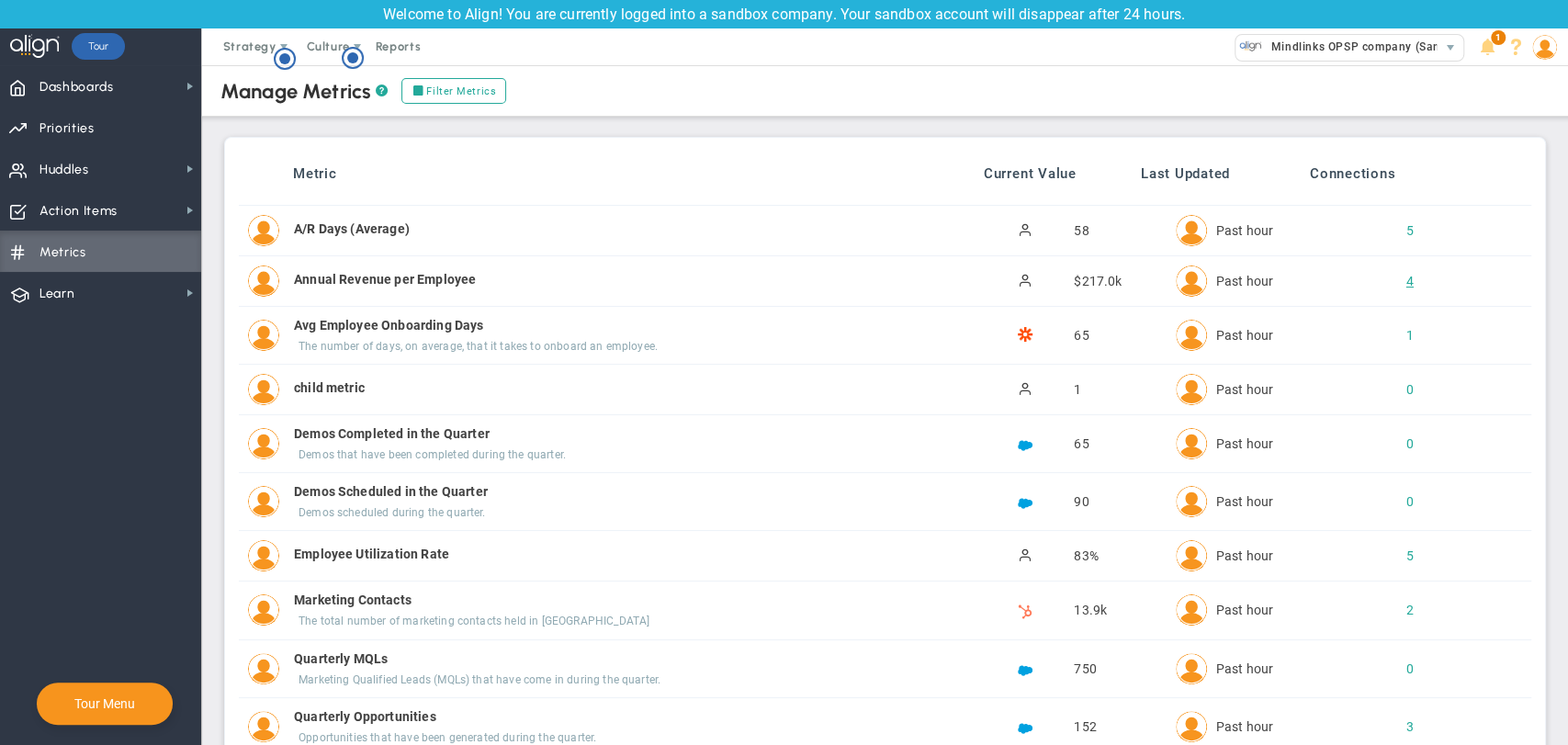
click at [1399, 279] on div "4" at bounding box center [1394, 280] width 32 height 18
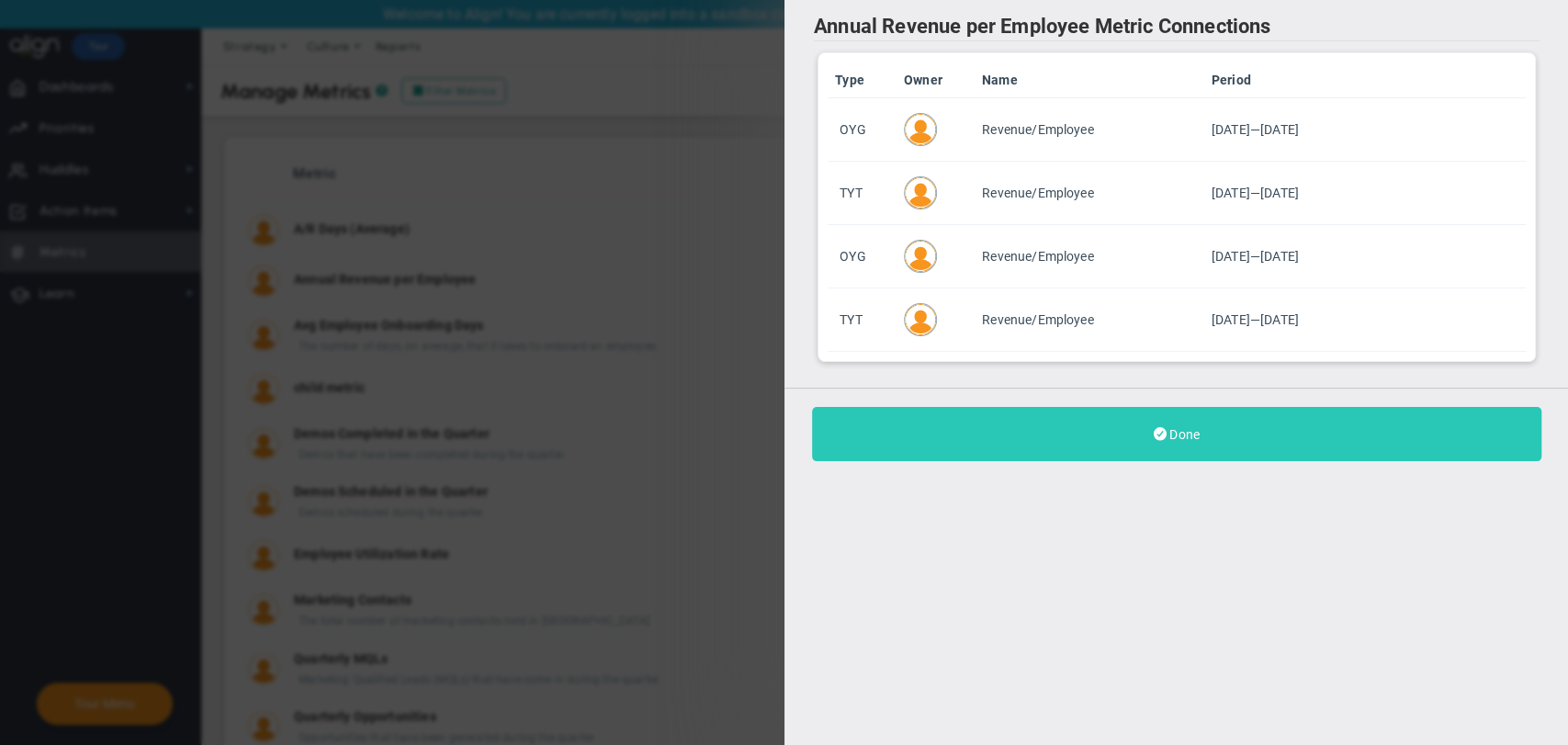
click at [1227, 419] on button "Done" at bounding box center [1175, 434] width 729 height 54
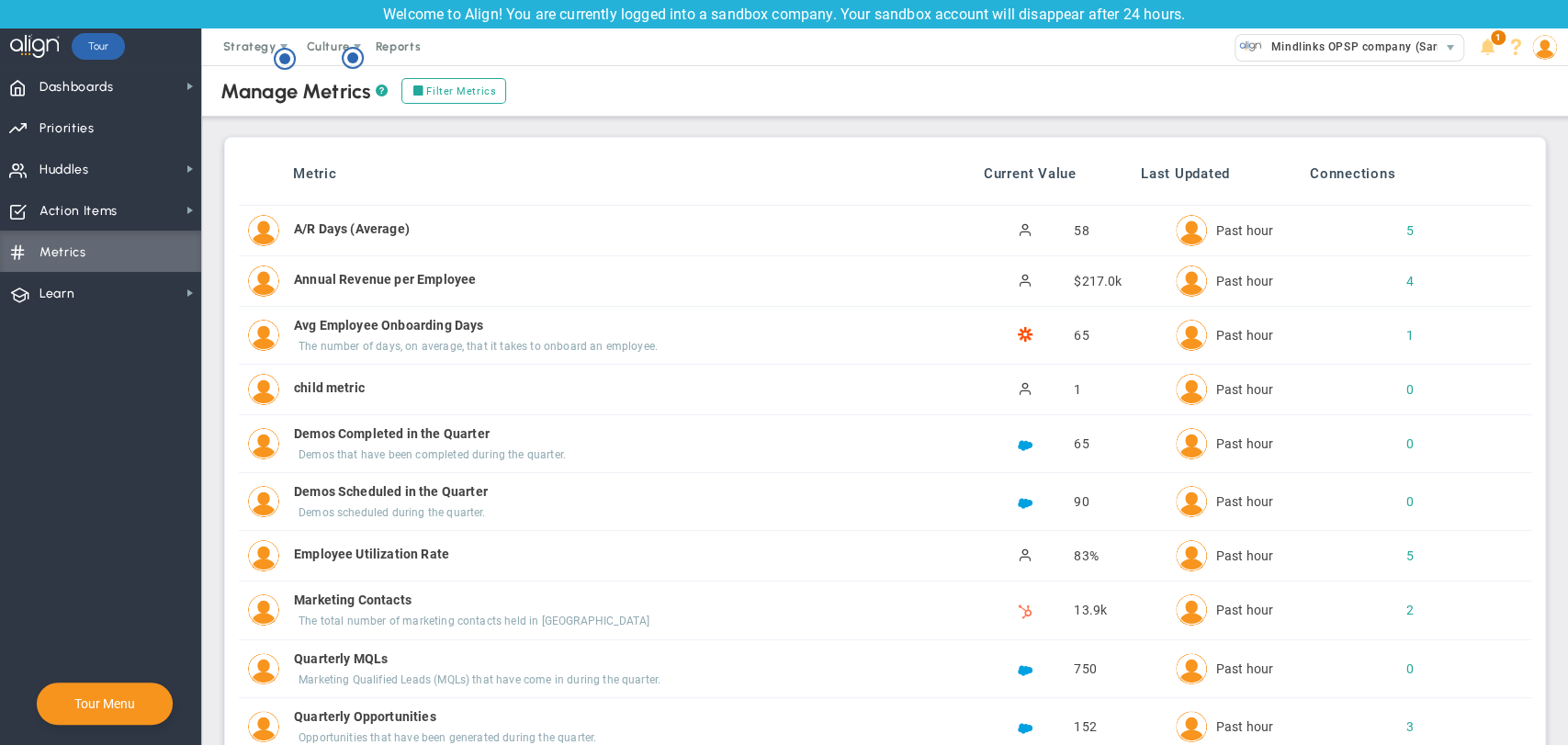
click at [1555, 46] on img at bounding box center [1544, 47] width 25 height 25
click at [1537, 231] on span "Sign Out" at bounding box center [1491, 230] width 149 height 36
